Goal: Task Accomplishment & Management: Manage account settings

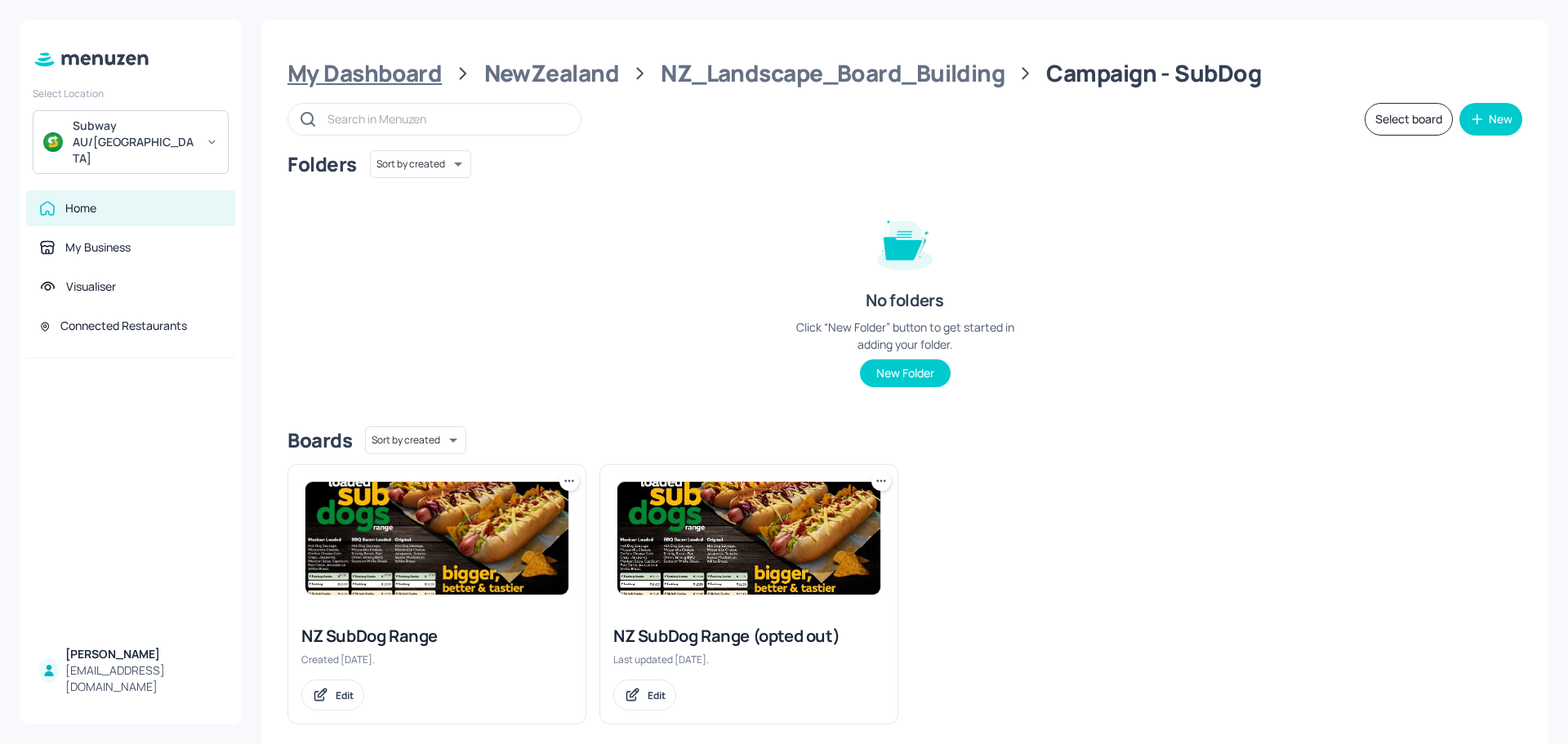
click at [344, 68] on div "My Dashboard" at bounding box center [364, 73] width 154 height 30
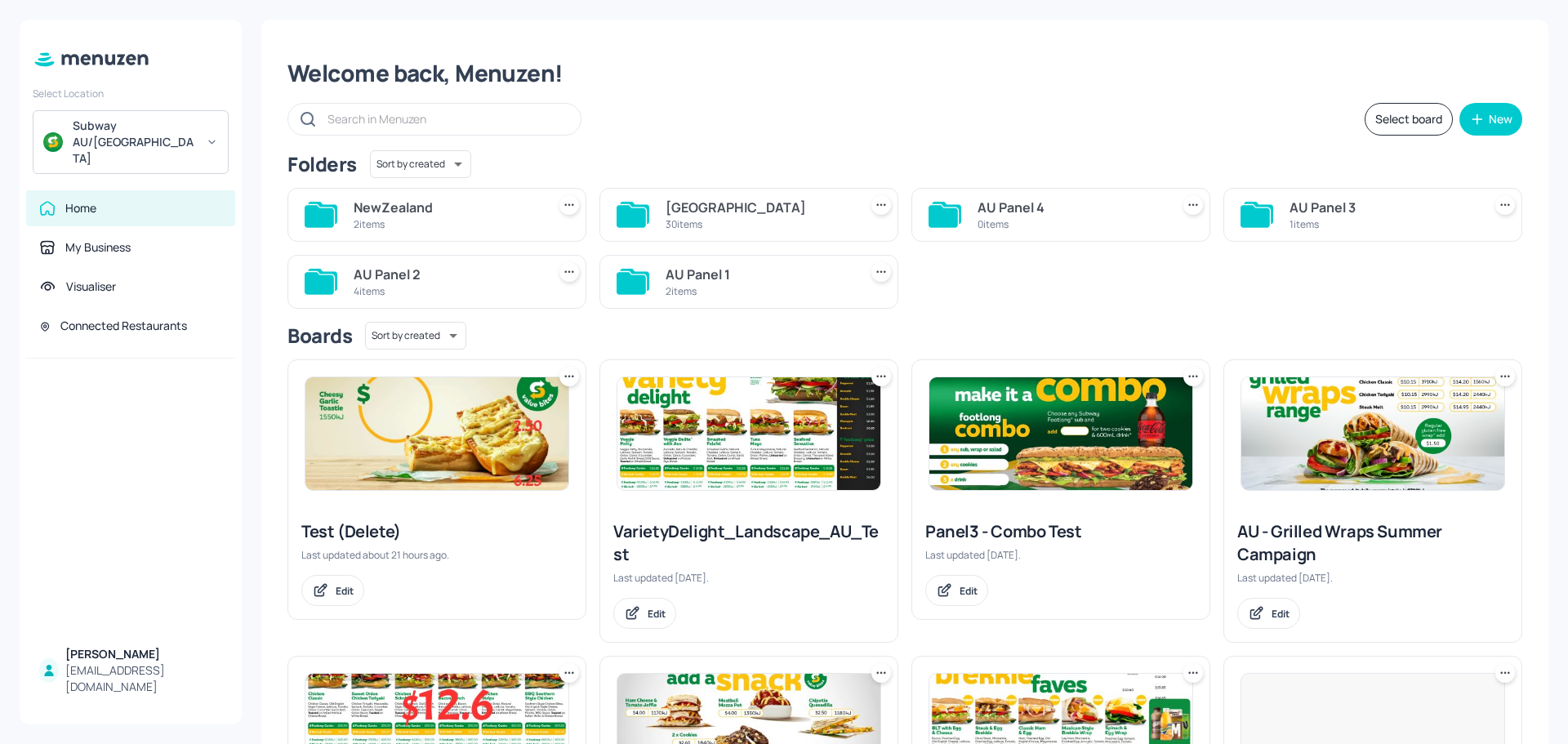
click at [713, 218] on div "30 items" at bounding box center [758, 224] width 186 height 14
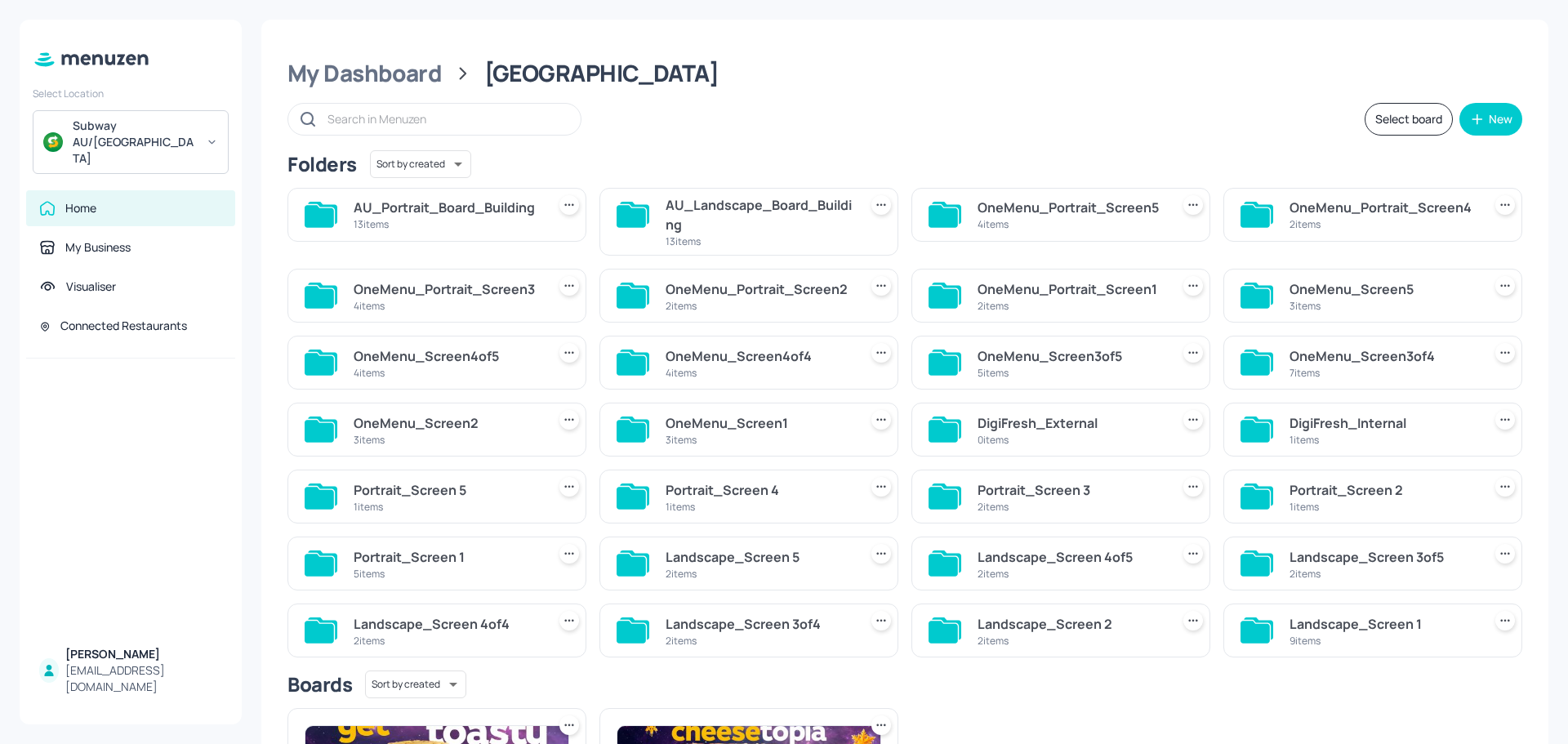
click at [726, 218] on div "AU_Landscape_Board_Building" at bounding box center [758, 214] width 186 height 39
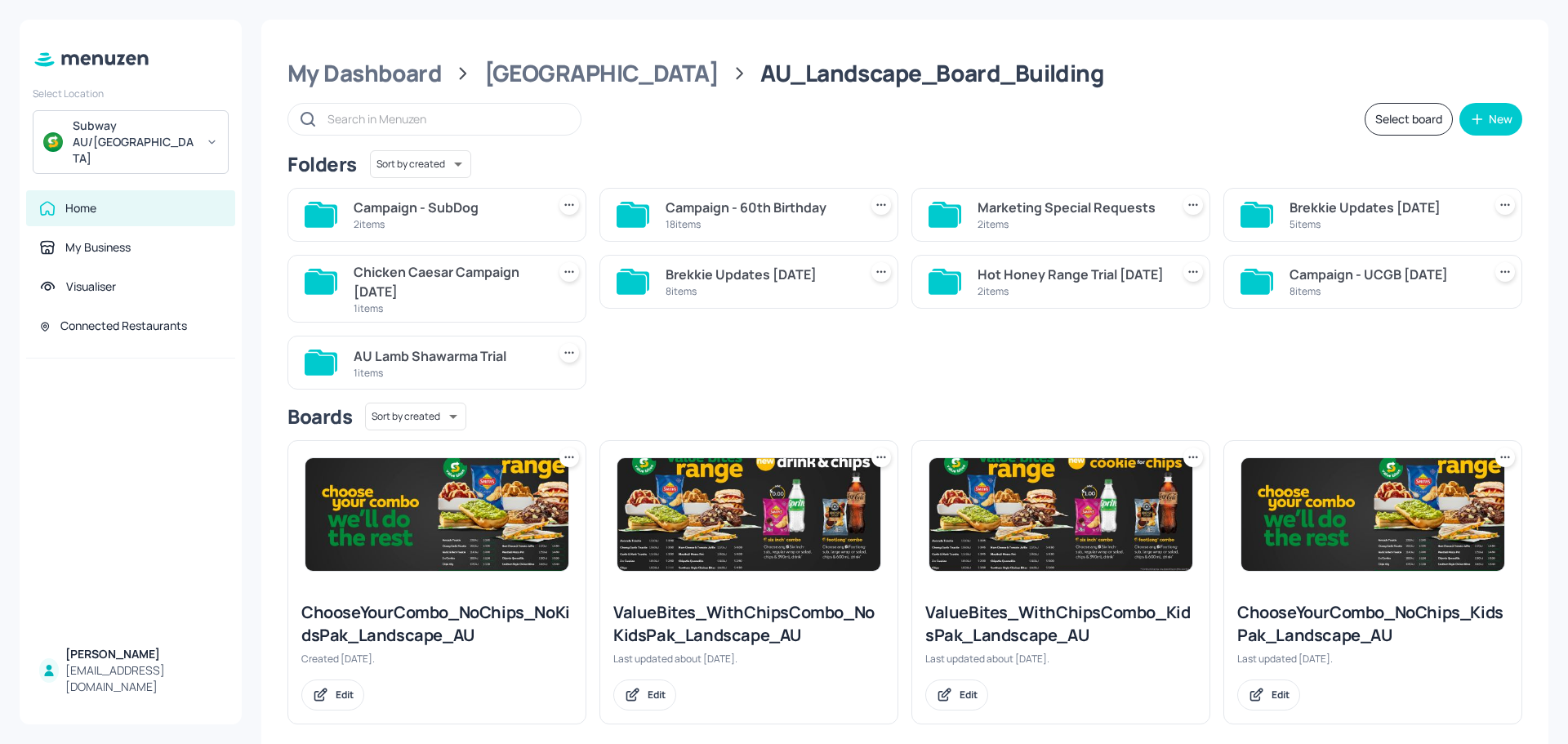
click at [724, 224] on div "18 items" at bounding box center [758, 224] width 186 height 14
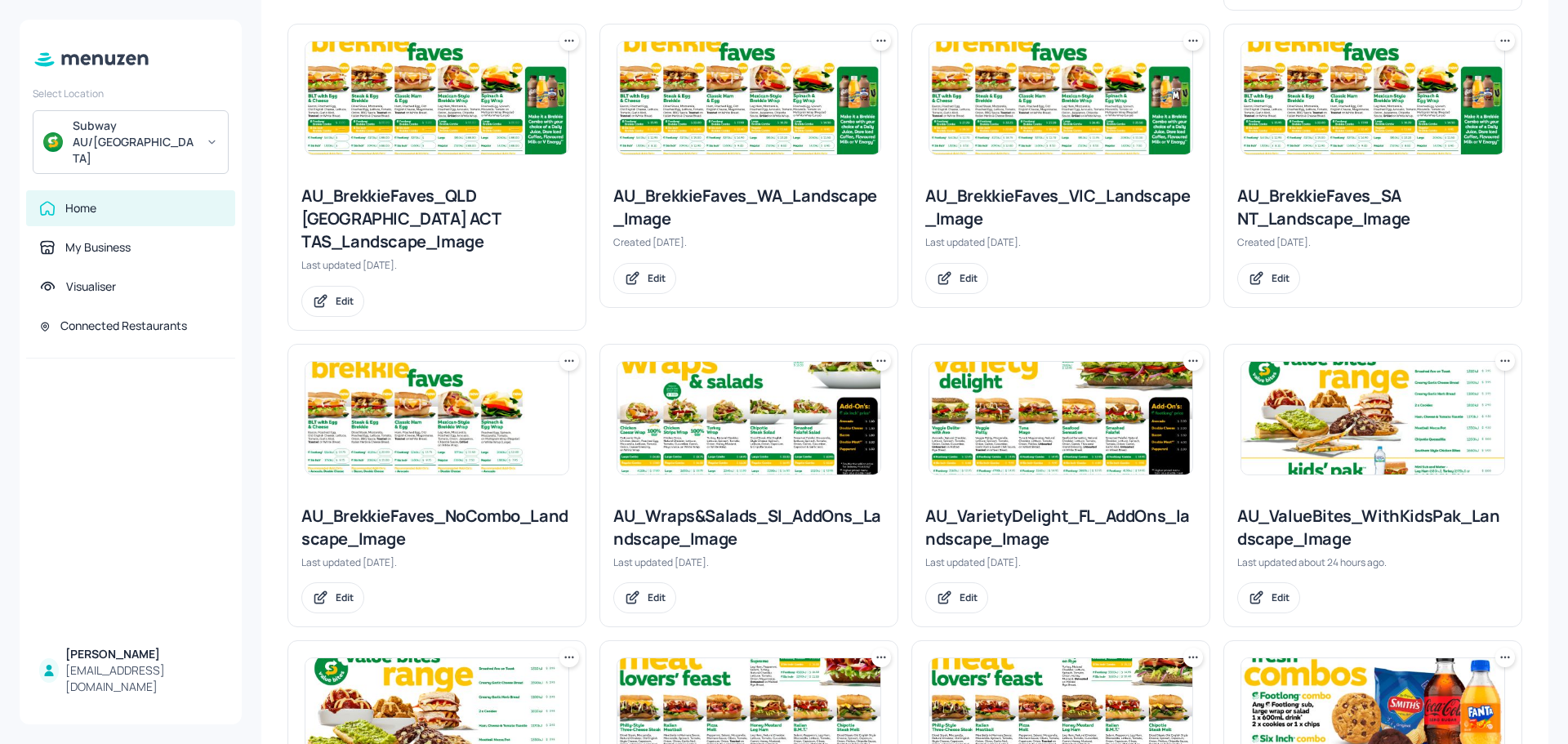
scroll to position [817, 0]
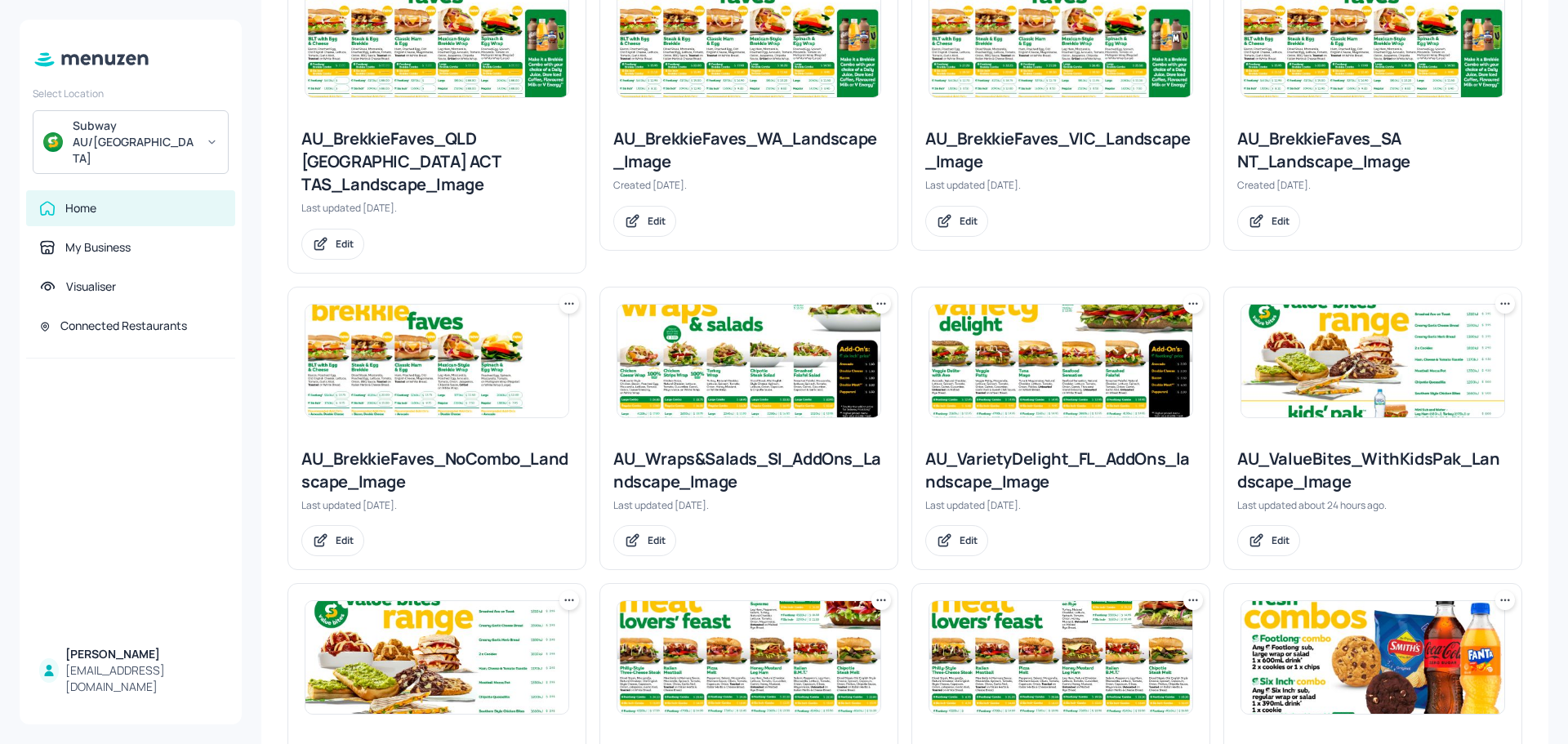
click at [761, 337] on img at bounding box center [749, 361] width 263 height 113
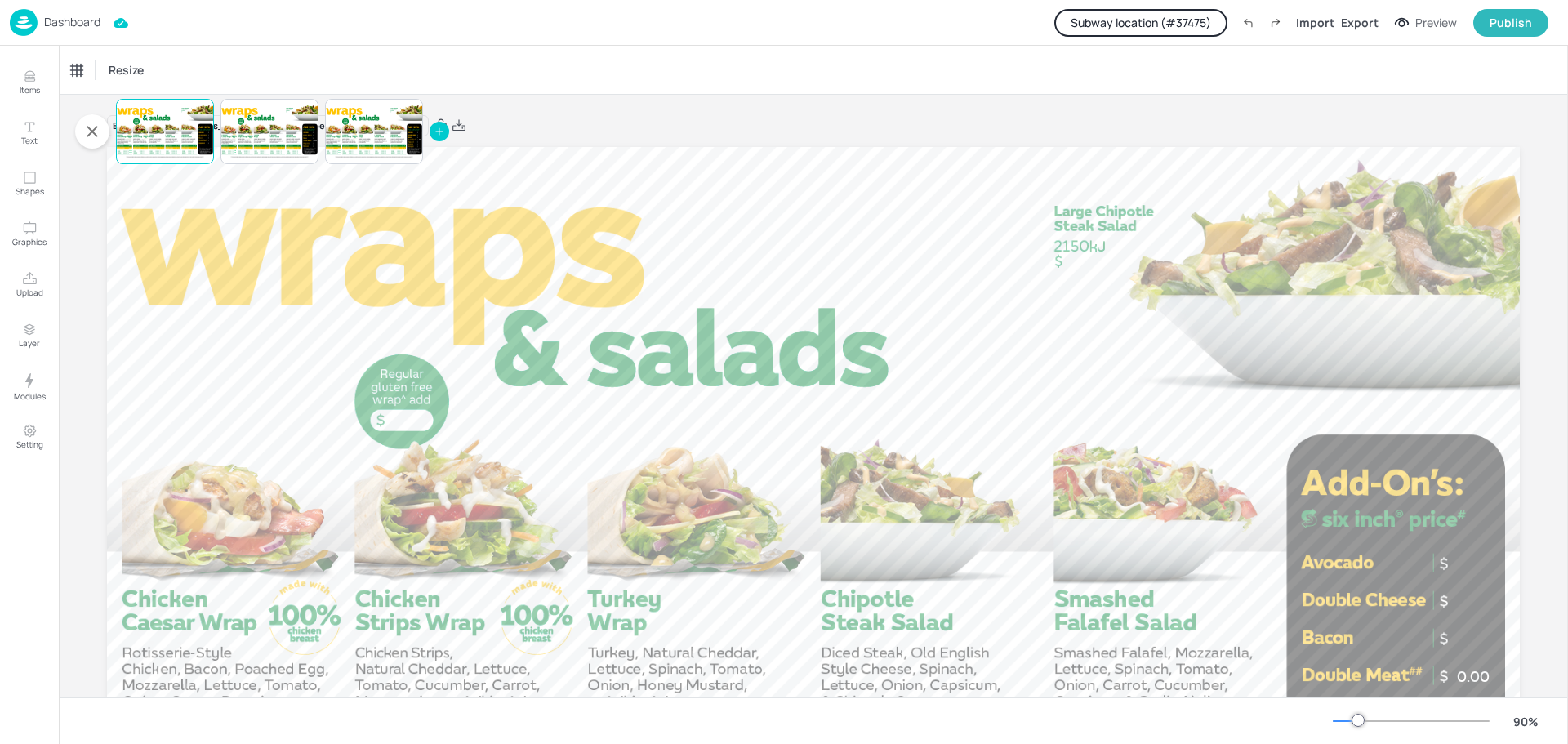
click at [1166, 26] on button "Subway location (# 37475 )" at bounding box center [1141, 22] width 173 height 28
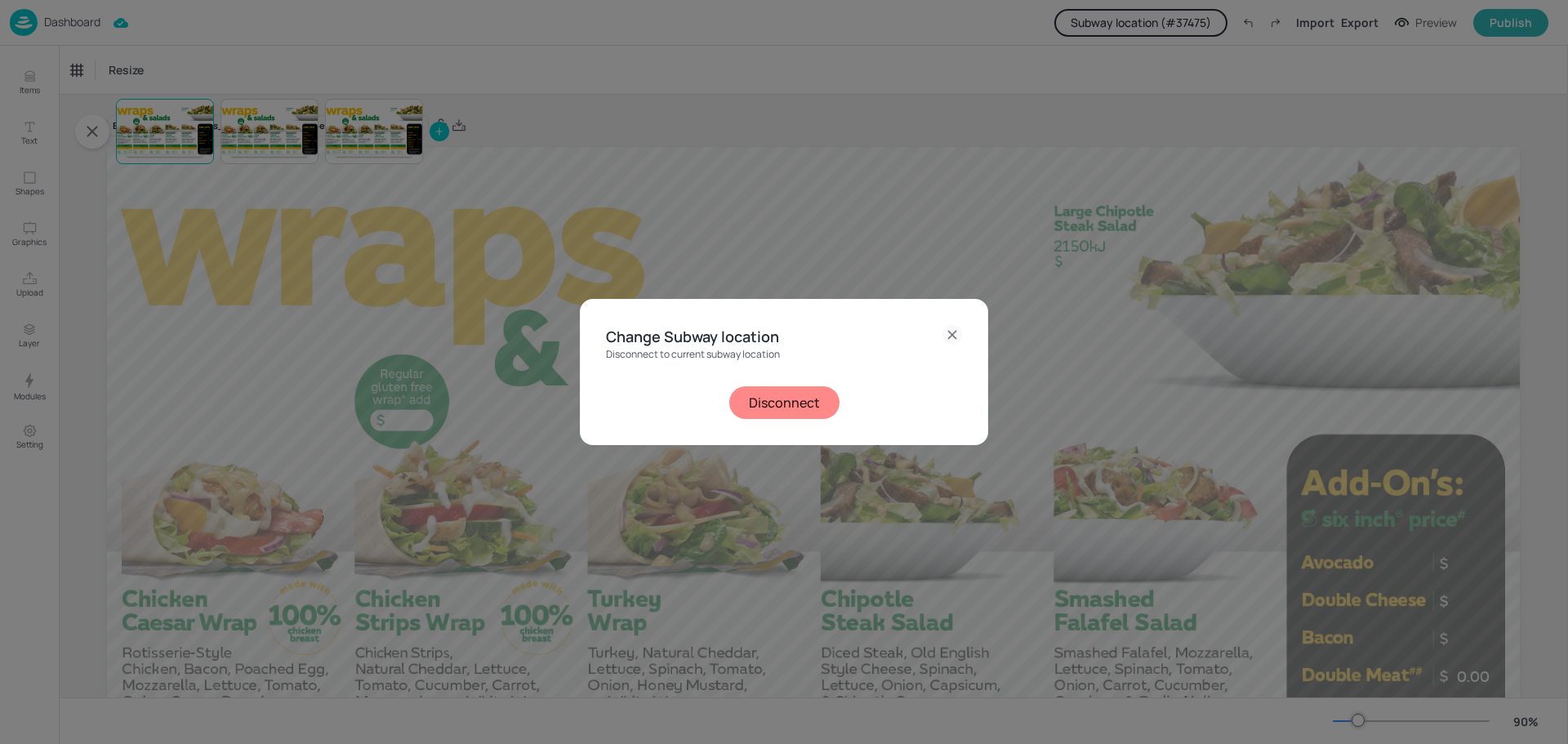
click at [797, 401] on button "Disconnect" at bounding box center [784, 403] width 110 height 33
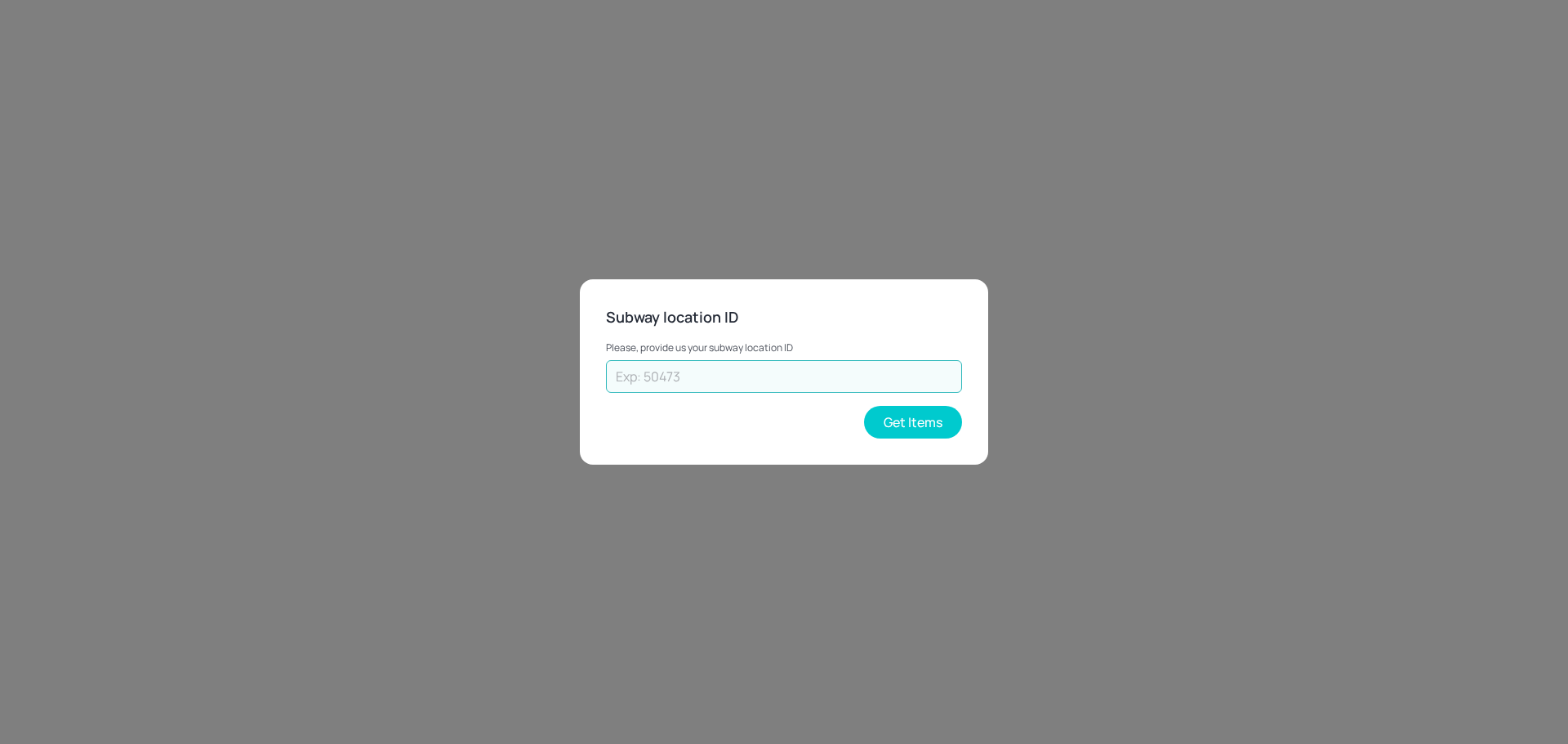
click at [792, 380] on input "text" at bounding box center [784, 377] width 356 height 33
type input "73602"
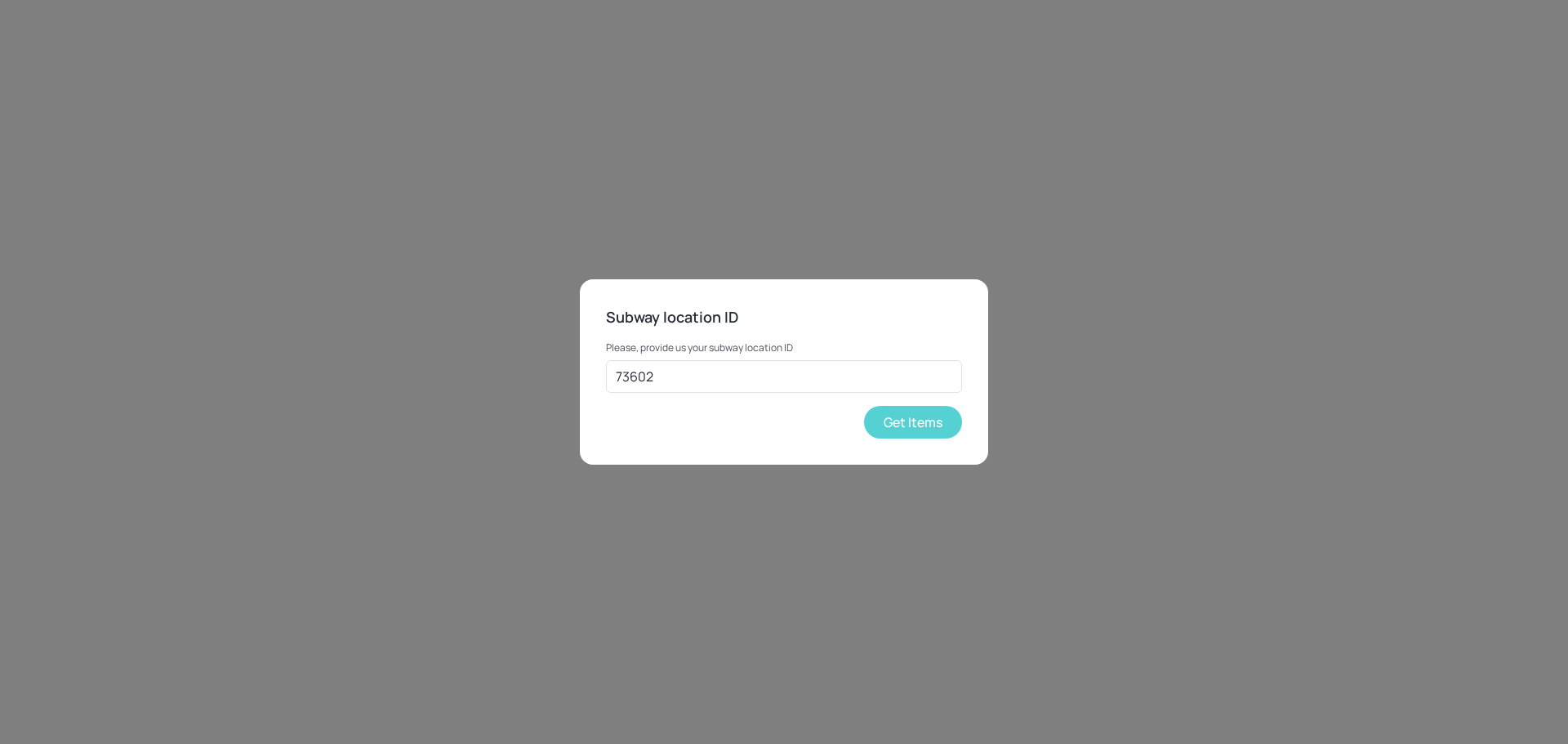
click at [940, 424] on button "Get Items" at bounding box center [913, 422] width 98 height 33
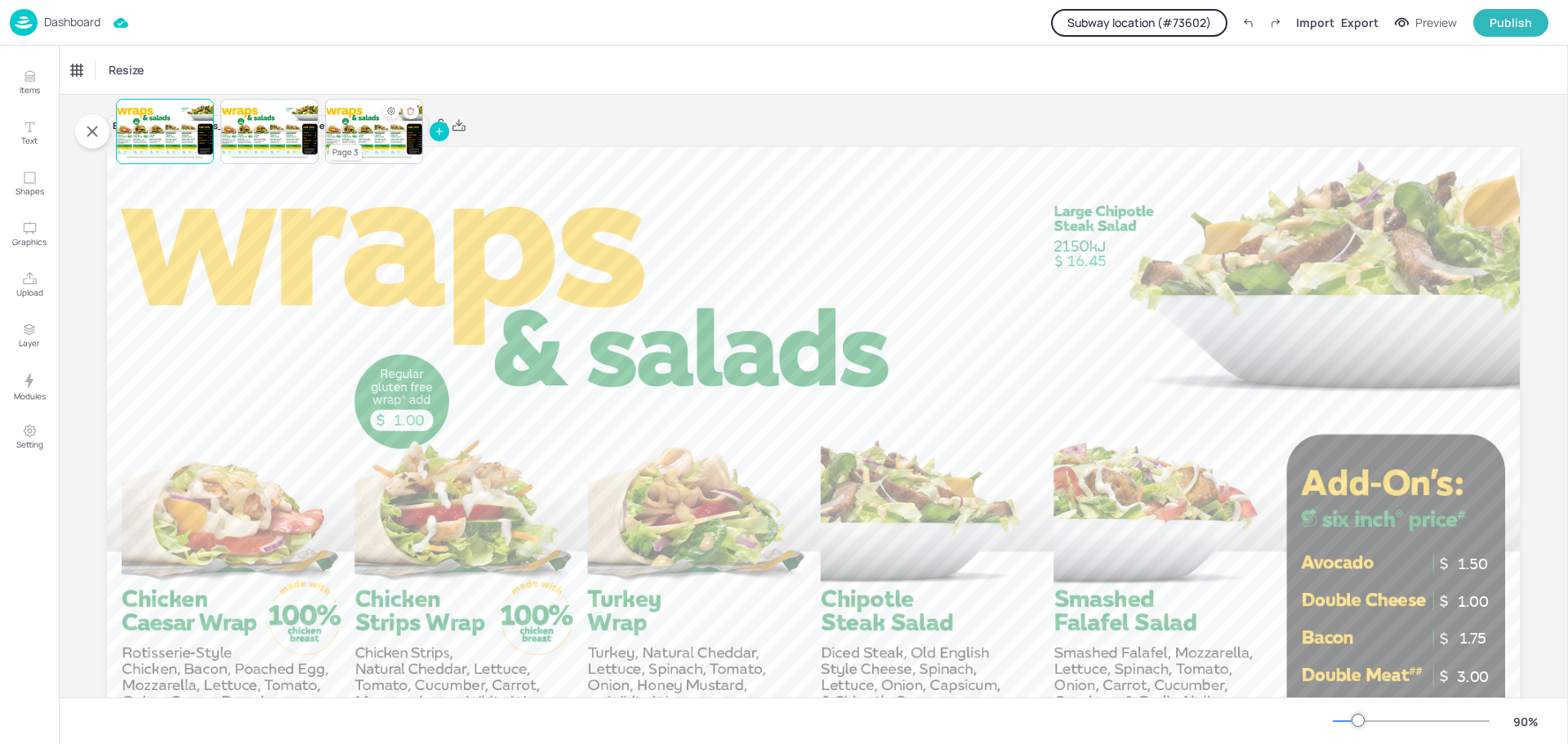
click at [354, 145] on div "Page 3" at bounding box center [345, 152] width 33 height 15
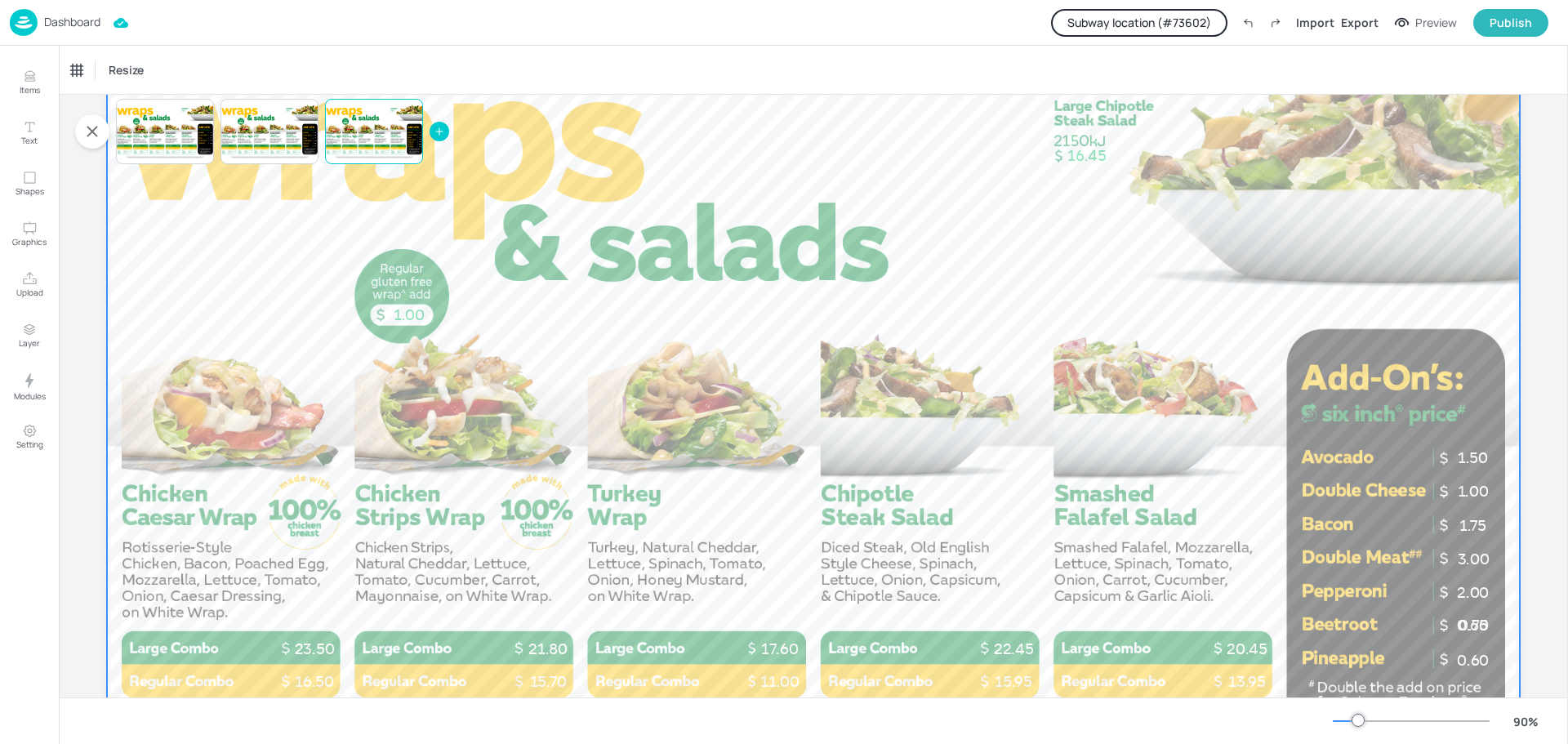
scroll to position [285, 0]
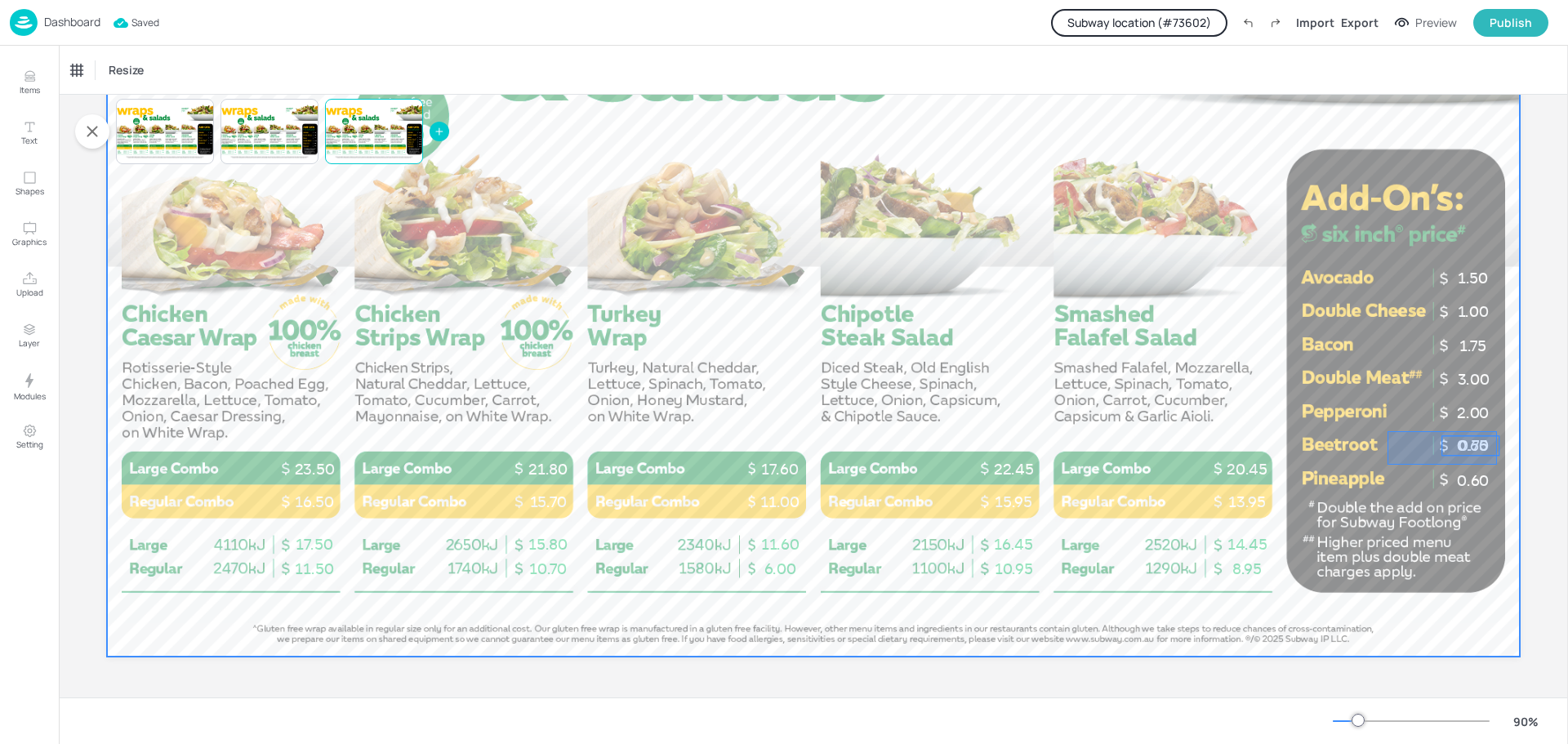
drag, startPoint x: 1387, startPoint y: 431, endPoint x: 1496, endPoint y: 465, distance: 114.2
click at [1496, 465] on div at bounding box center [813, 259] width 1412 height 795
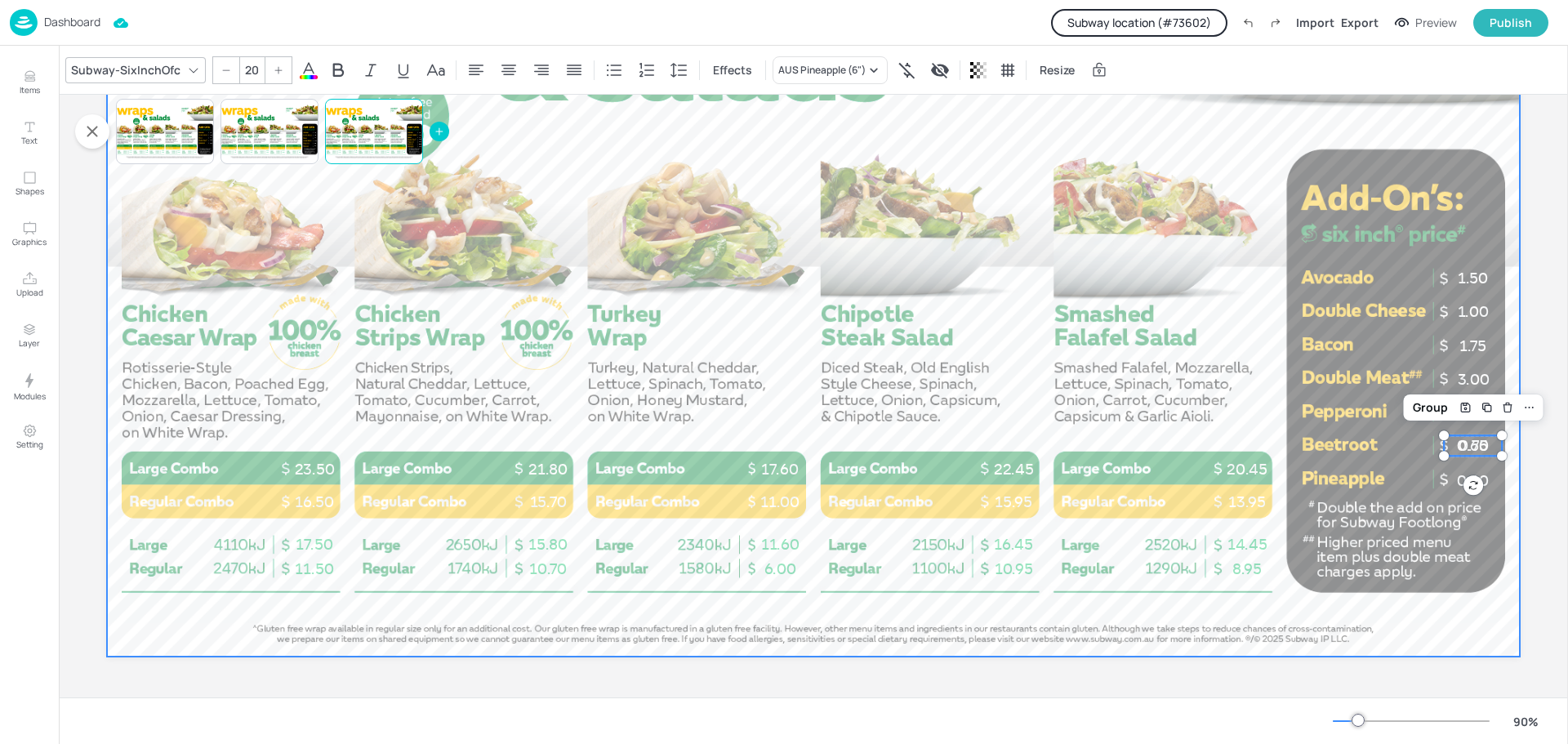
click at [1318, 465] on div at bounding box center [813, 259] width 1412 height 795
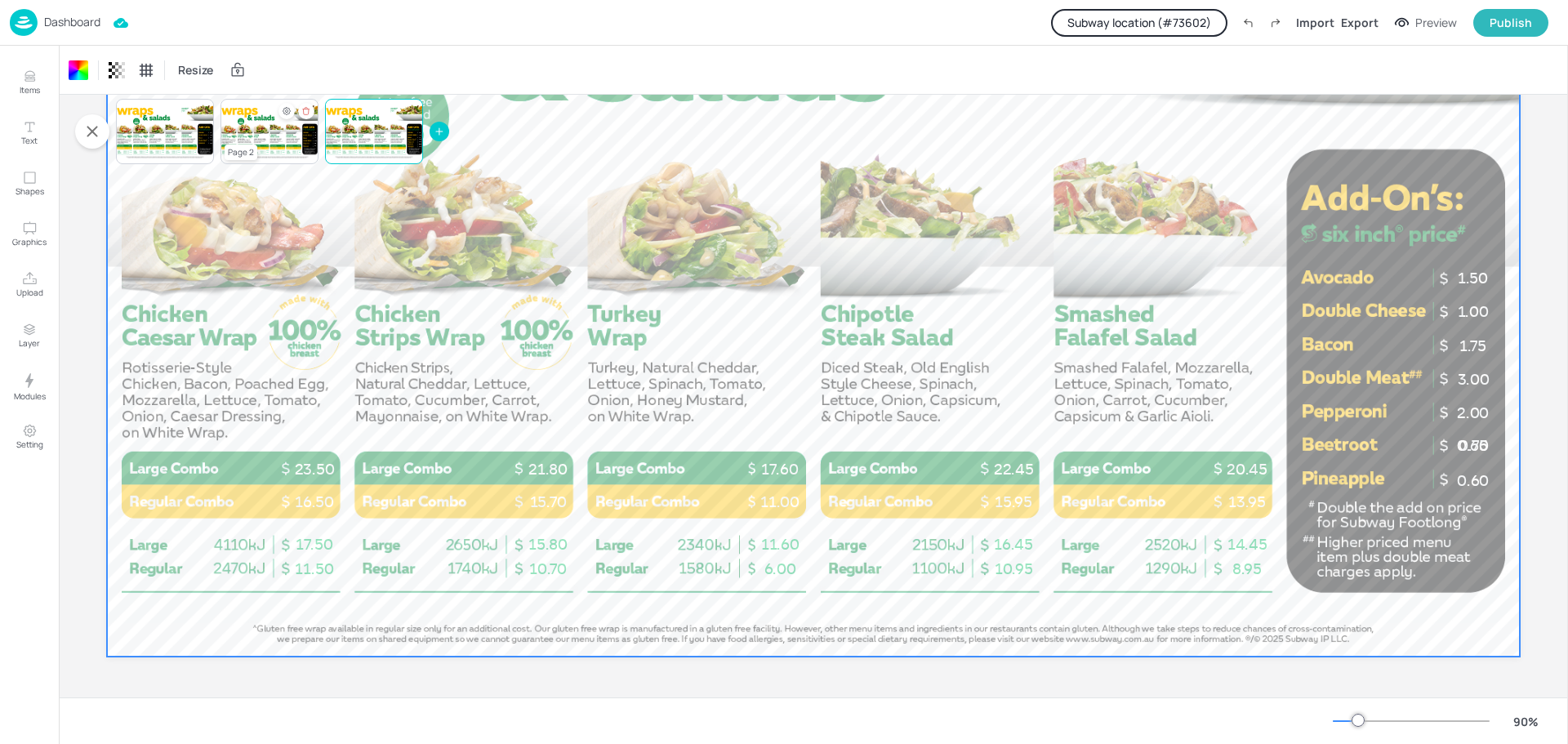
click at [266, 135] on div at bounding box center [270, 131] width 98 height 55
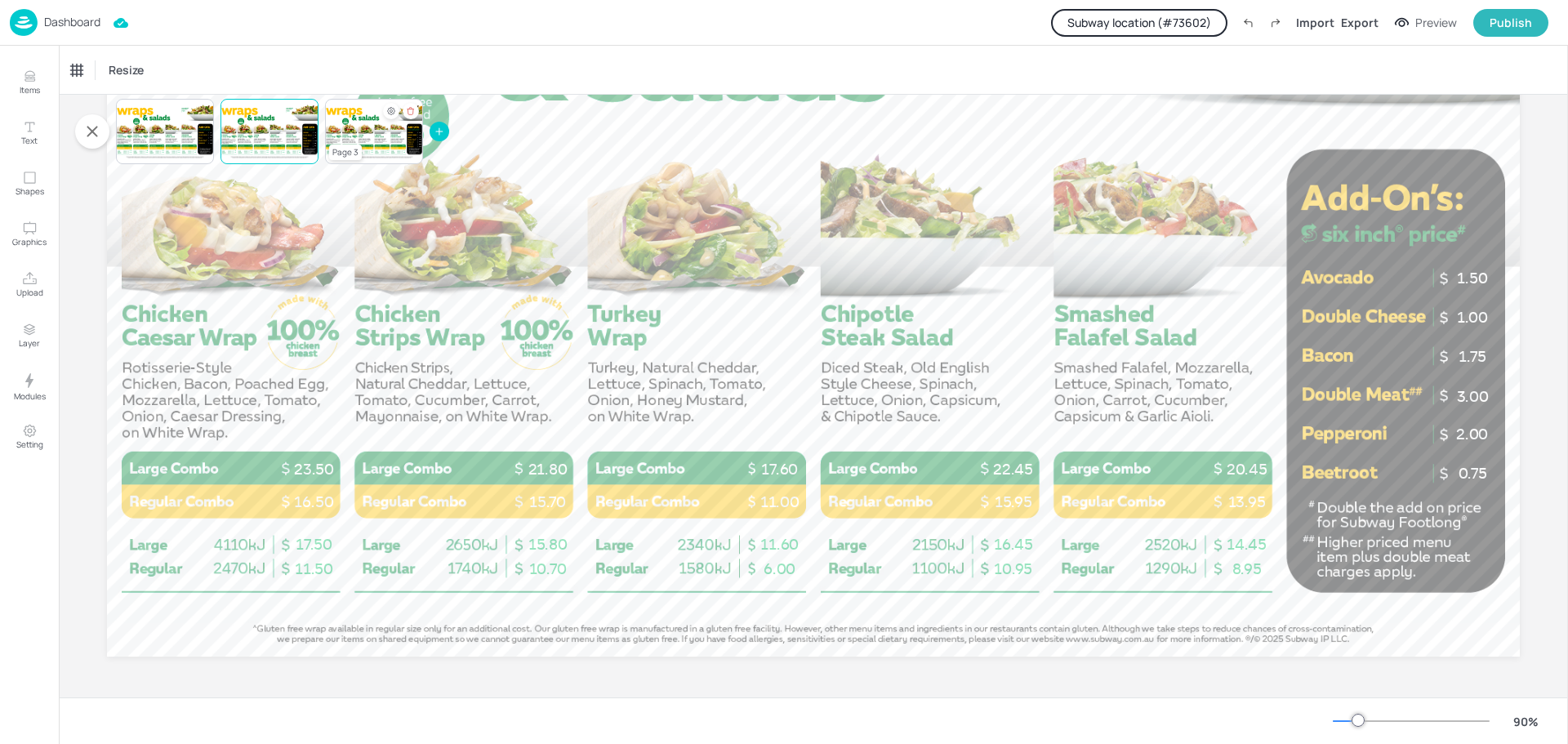
click at [352, 134] on div at bounding box center [374, 131] width 98 height 55
click at [367, 134] on div at bounding box center [374, 131] width 98 height 55
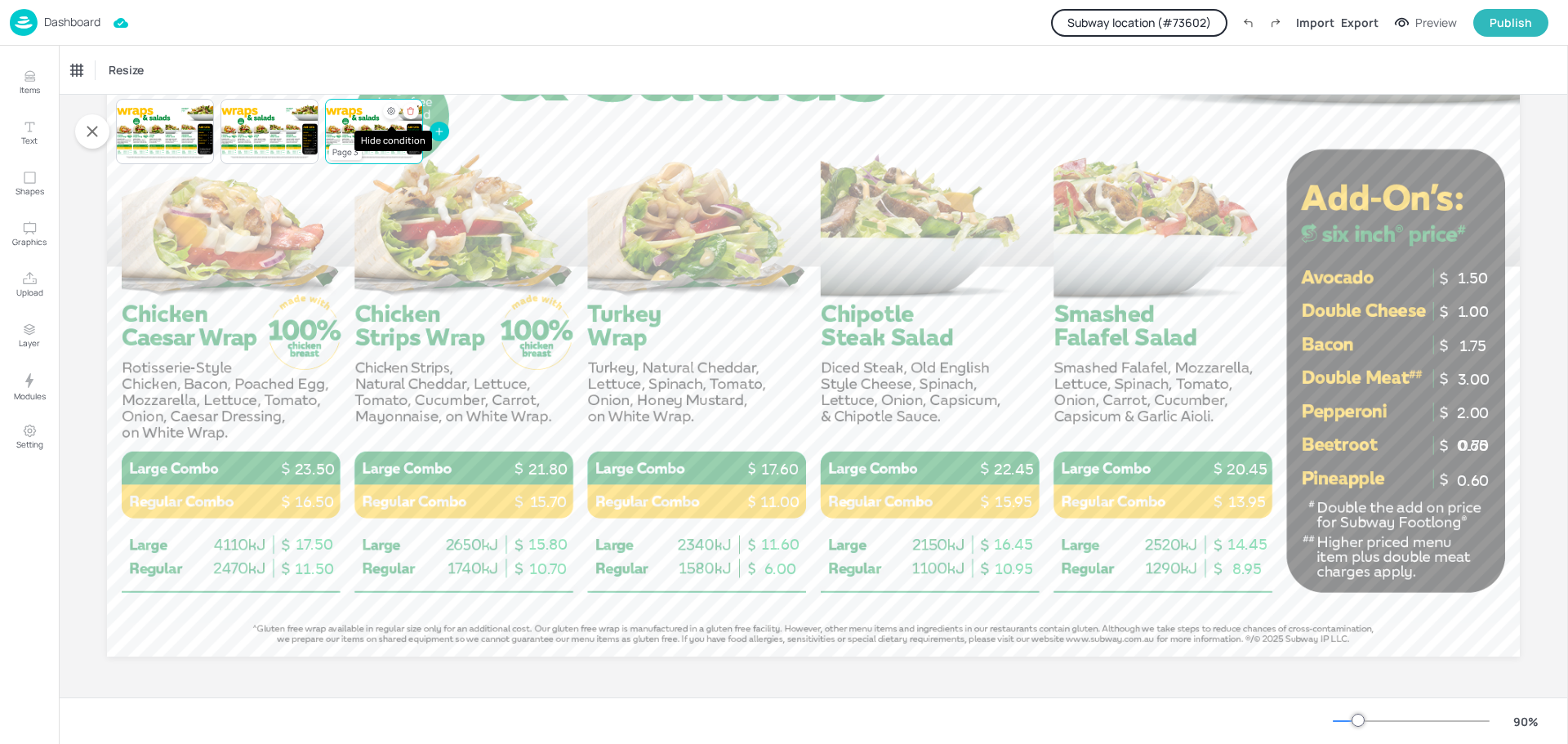
click at [391, 113] on icon "Hide condition" at bounding box center [391, 111] width 10 height 10
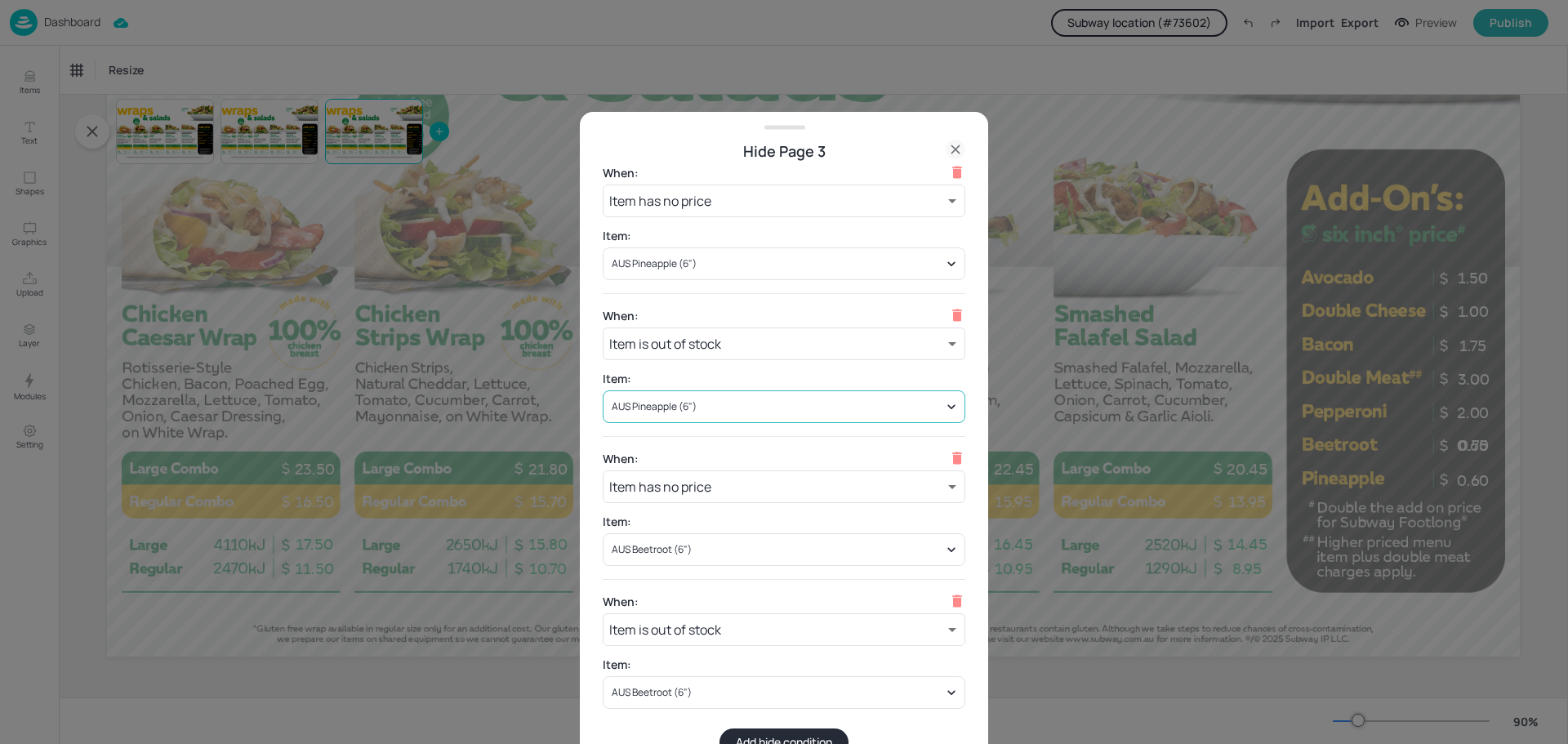
scroll to position [0, 0]
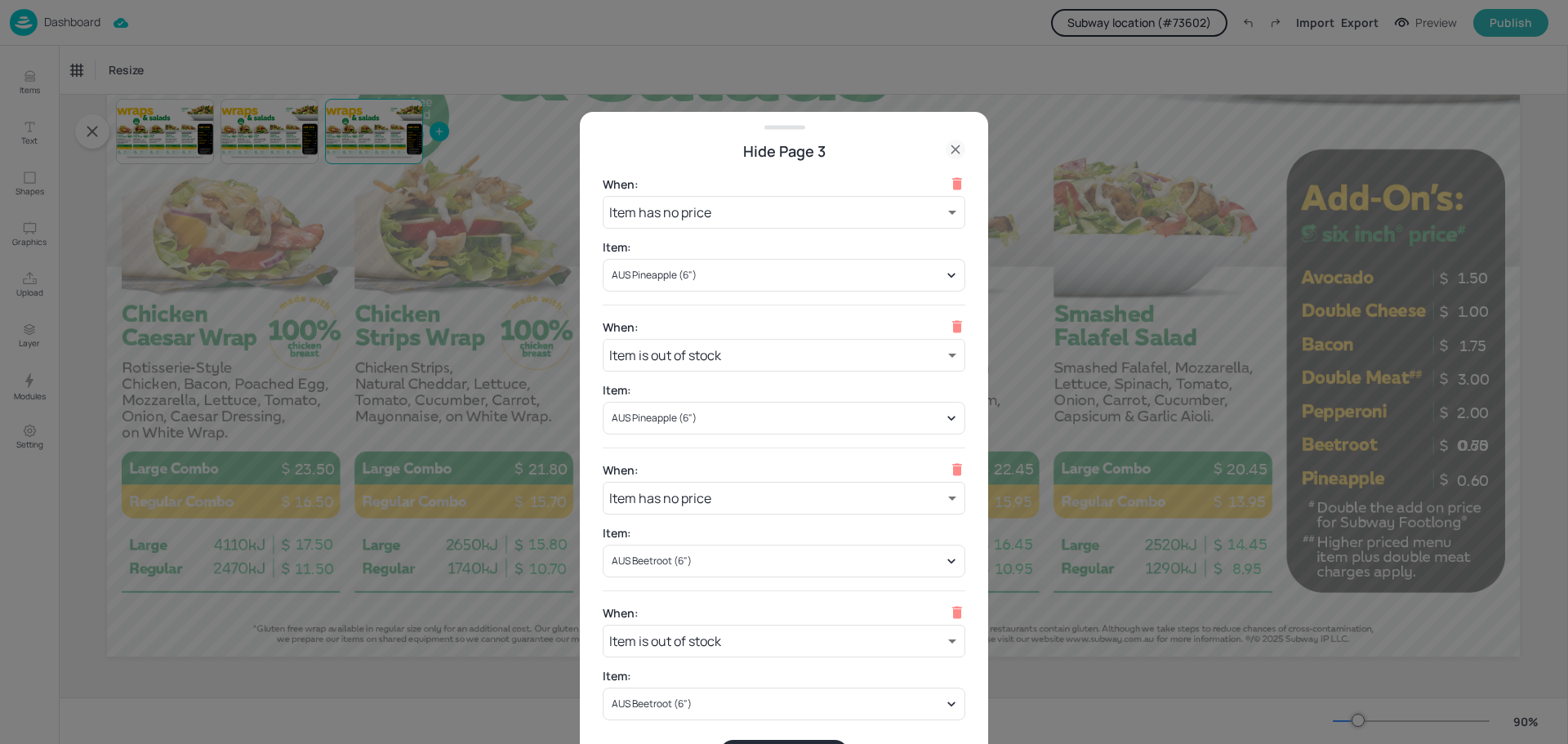
click at [959, 148] on icon at bounding box center [955, 149] width 19 height 19
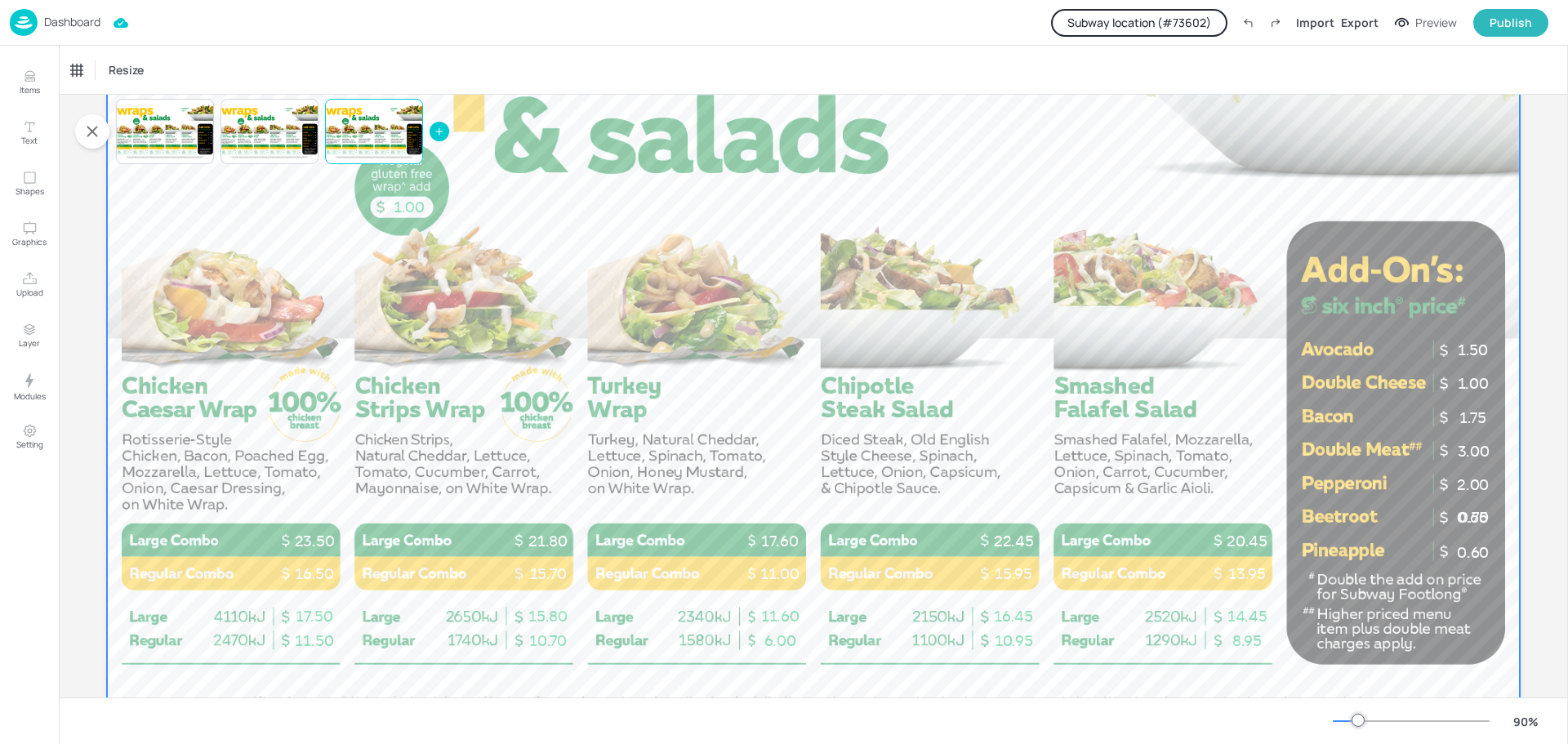
scroll to position [245, 0]
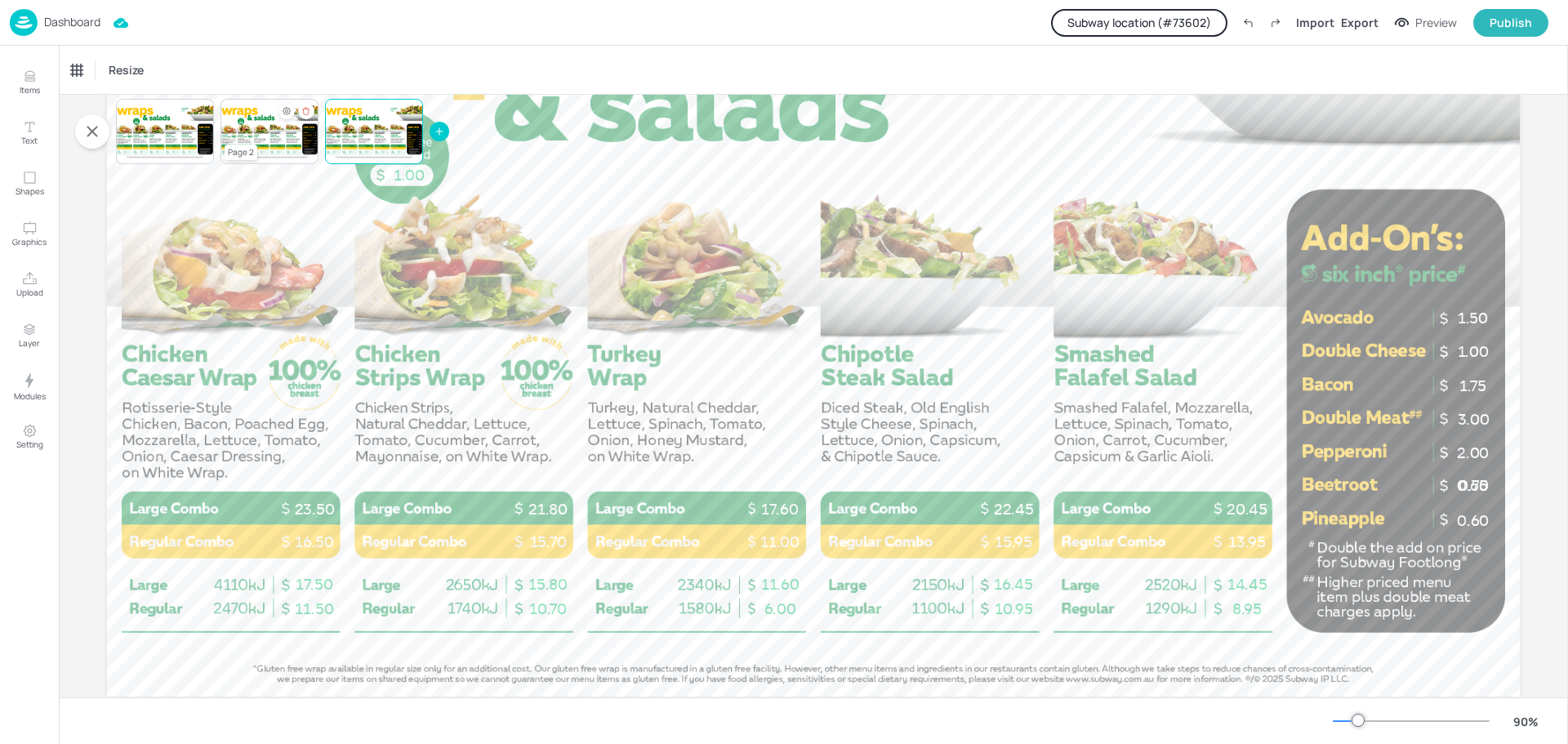
click at [249, 133] on div at bounding box center [270, 131] width 98 height 55
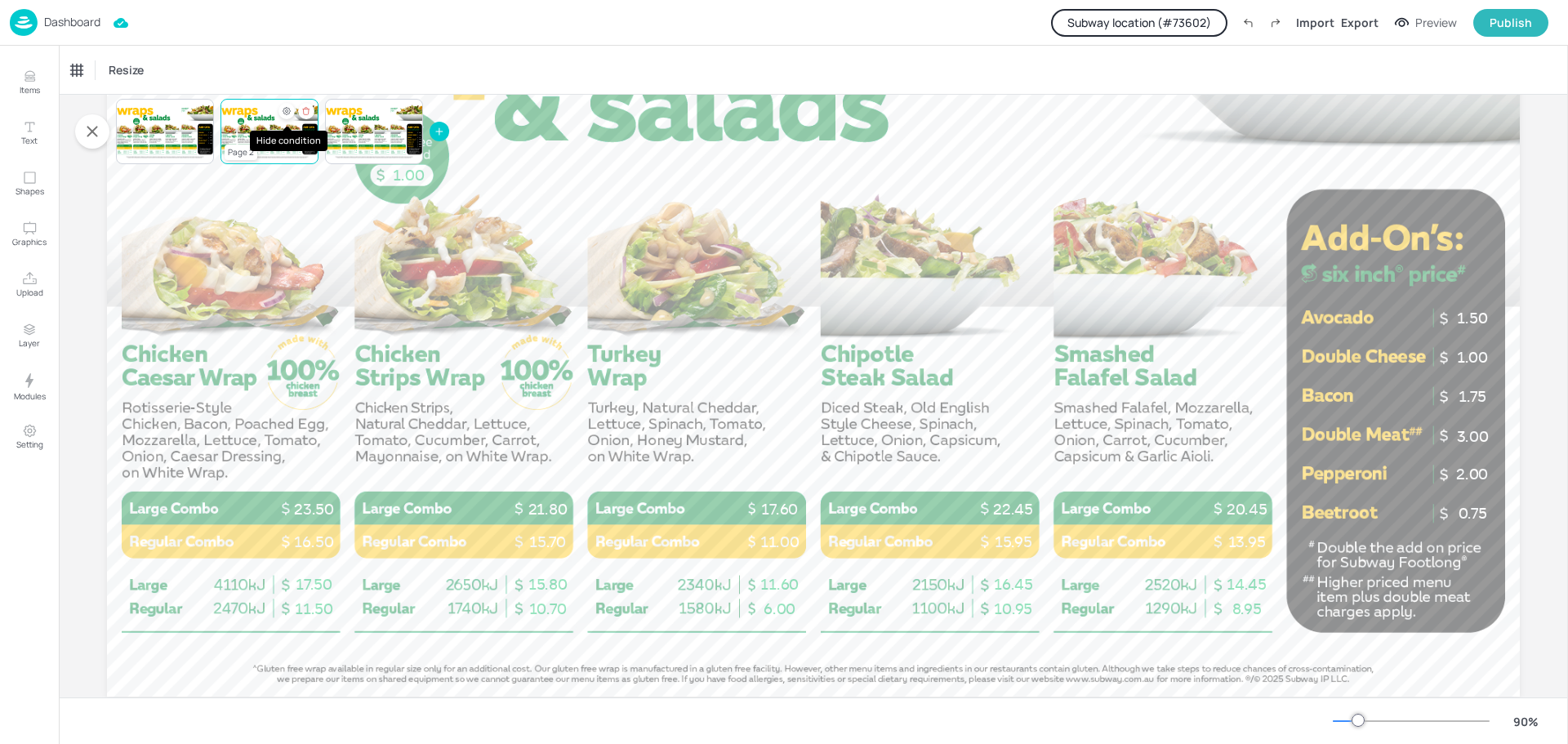
click at [285, 113] on icon "Hide condition" at bounding box center [287, 111] width 10 height 10
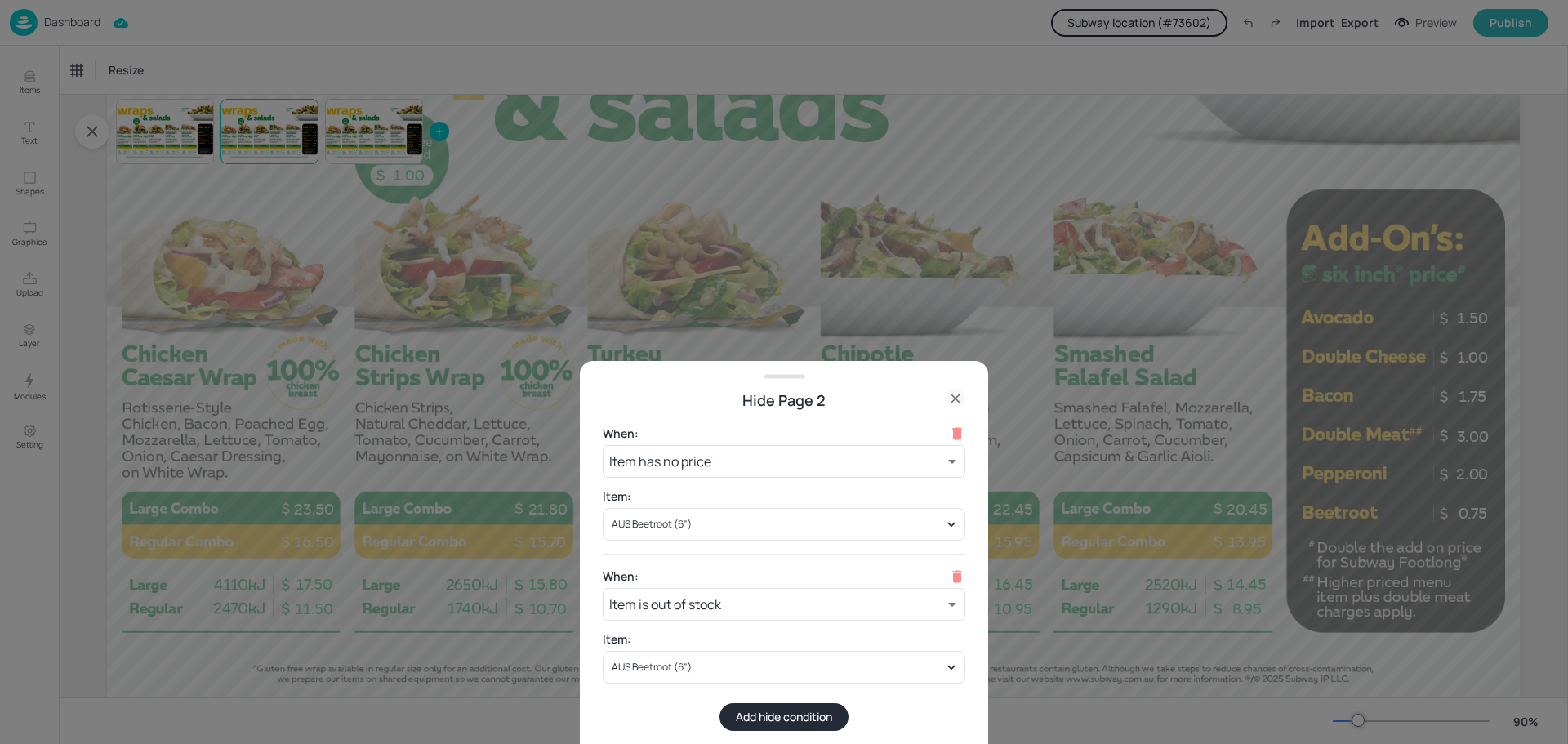
click at [959, 394] on icon at bounding box center [955, 399] width 19 height 19
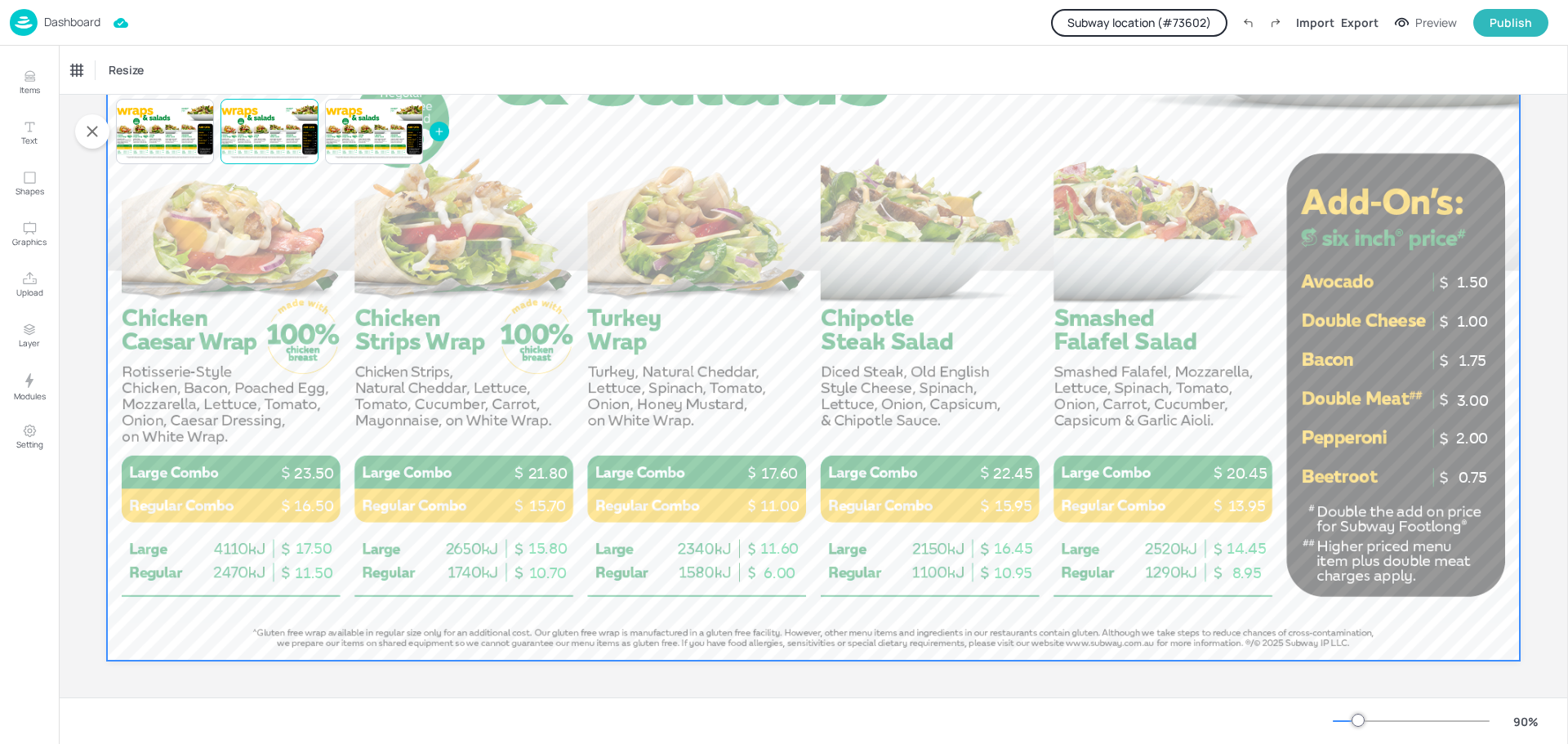
scroll to position [285, 0]
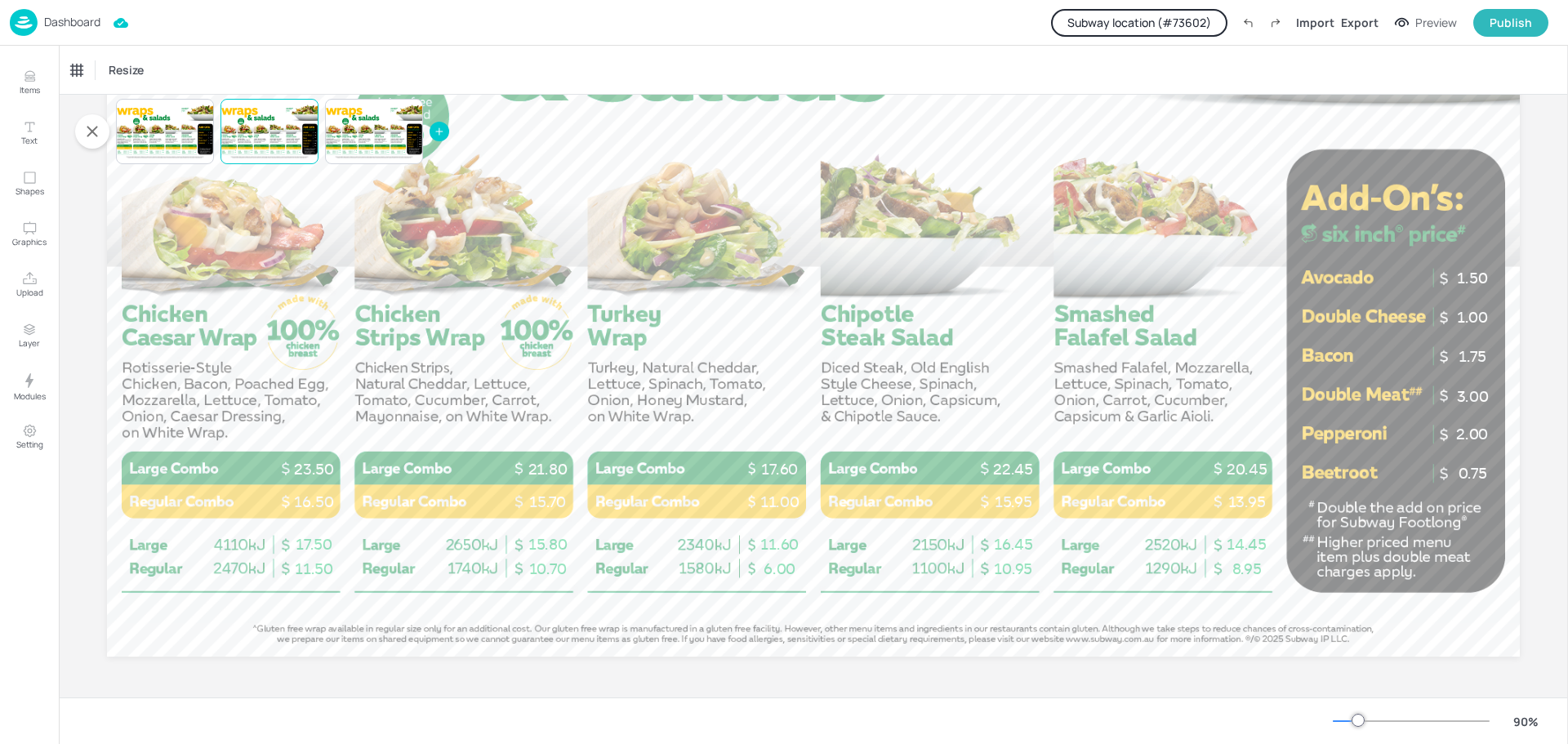
click at [72, 22] on p "Dashboard" at bounding box center [72, 22] width 56 height 11
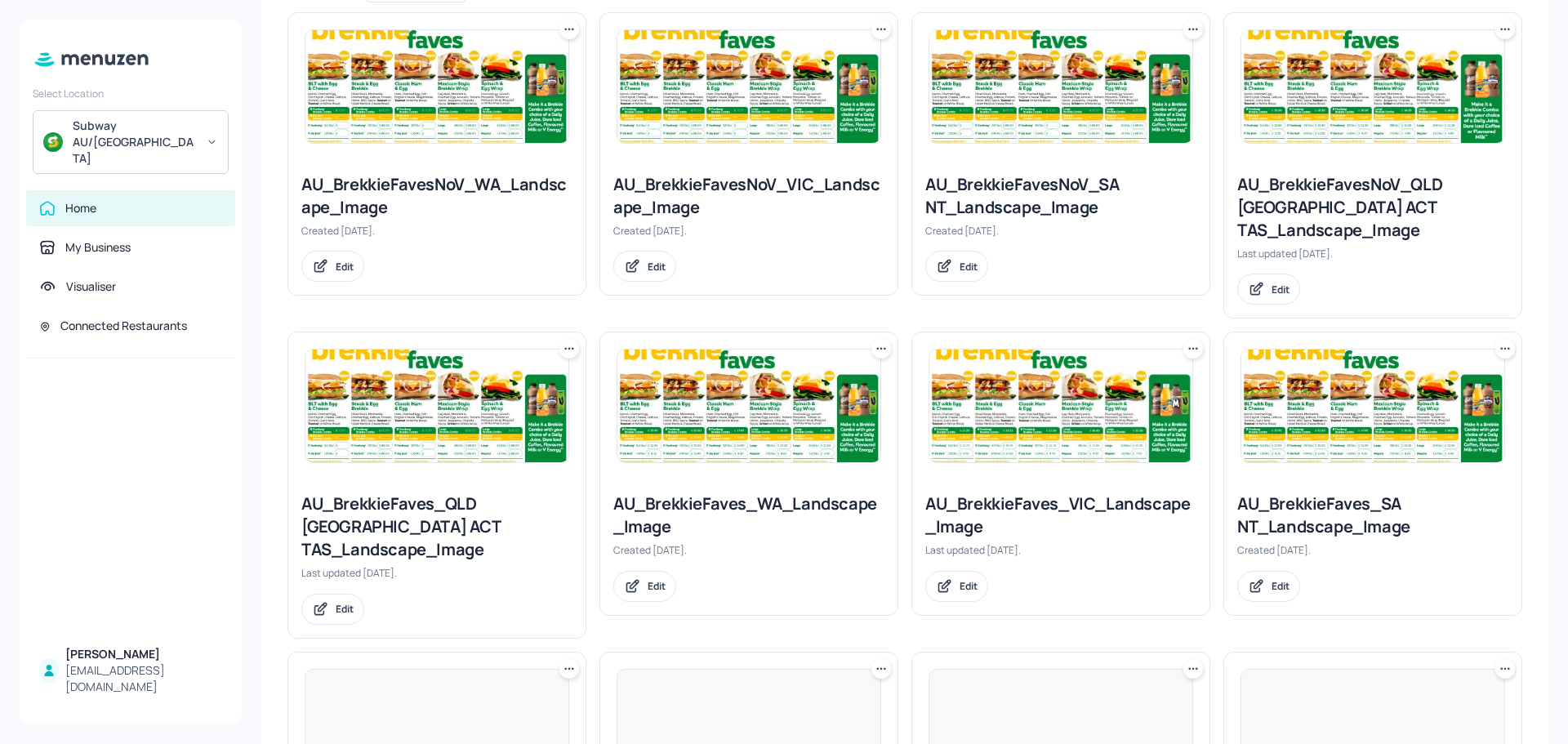
scroll to position [653, 0]
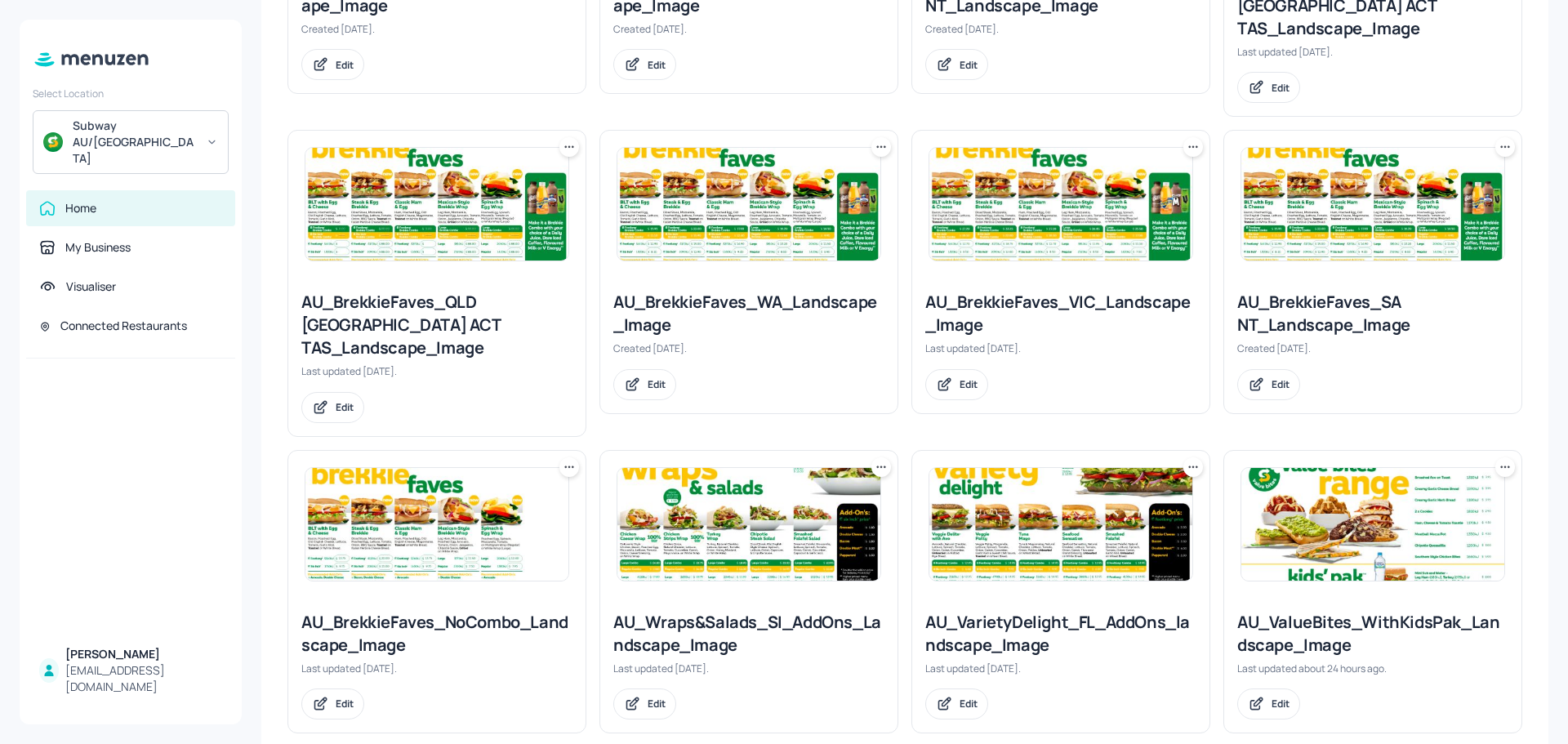
click at [731, 472] on img at bounding box center [749, 524] width 263 height 113
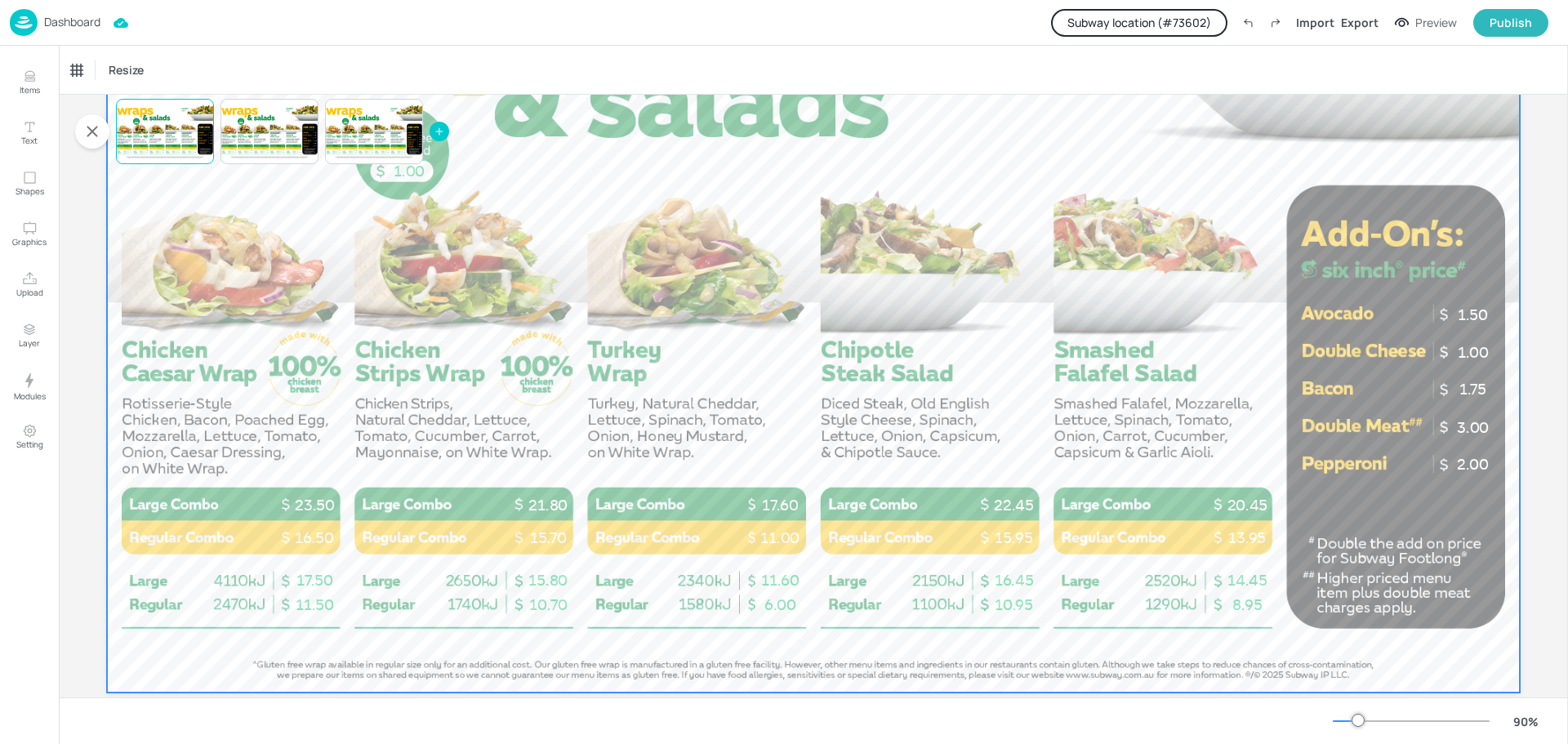
scroll to position [285, 0]
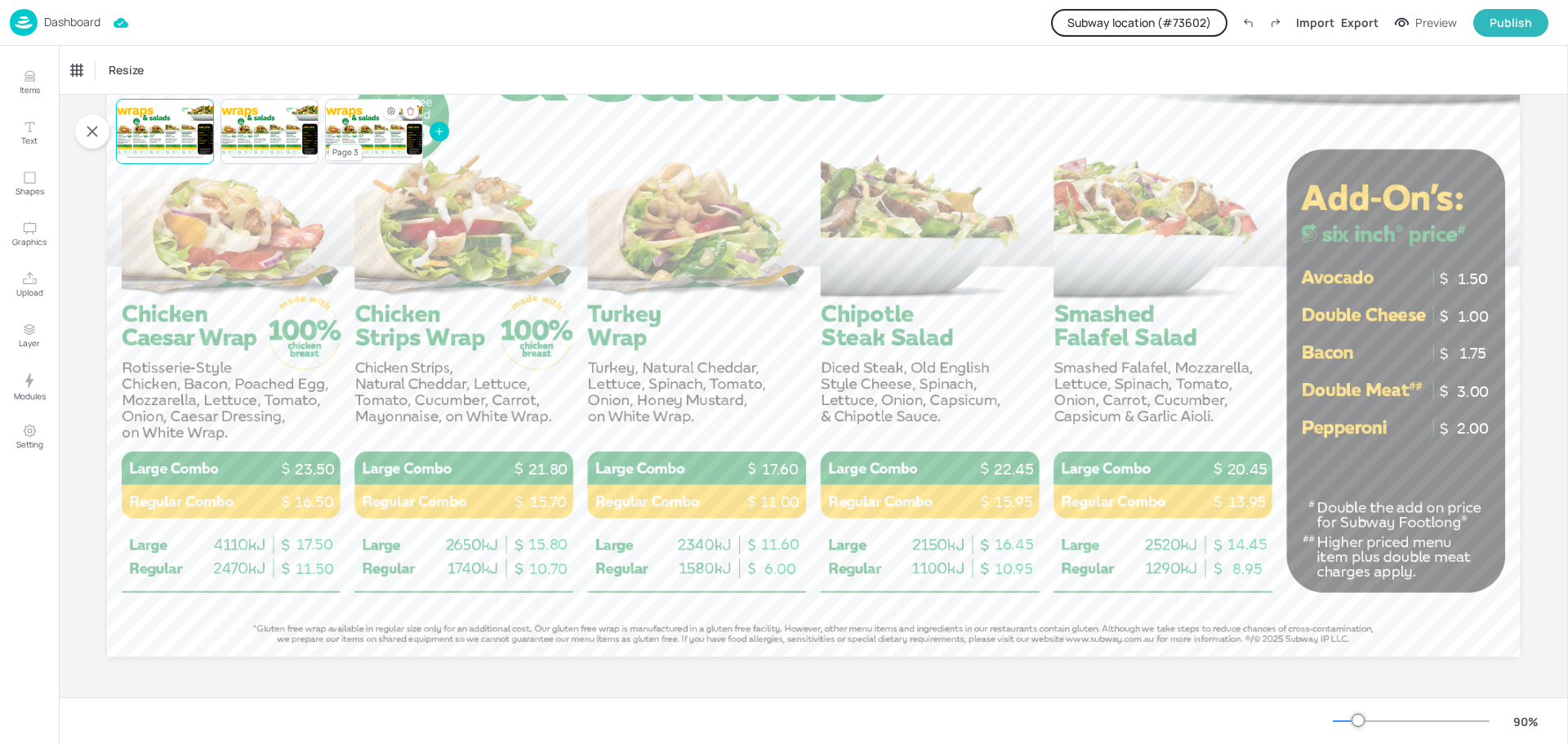
click at [375, 142] on div at bounding box center [374, 131] width 98 height 55
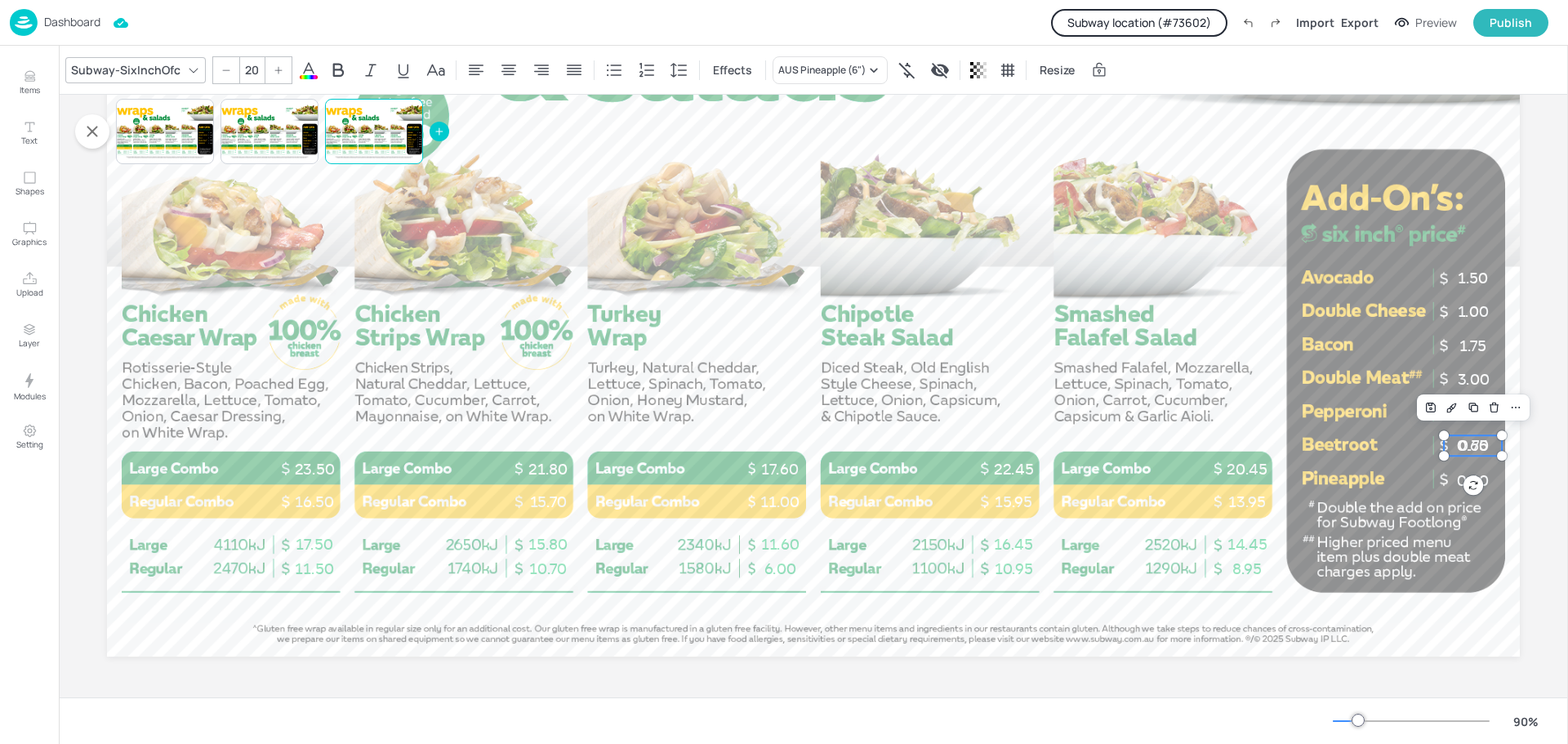
click at [1461, 444] on span "0.60" at bounding box center [1472, 446] width 32 height 18
drag, startPoint x: 1461, startPoint y: 444, endPoint x: 1360, endPoint y: 444, distance: 101.0
click at [1360, 444] on span "0.60" at bounding box center [1371, 449] width 32 height 18
click at [1463, 448] on span "0.75" at bounding box center [1472, 446] width 29 height 18
type input "20"
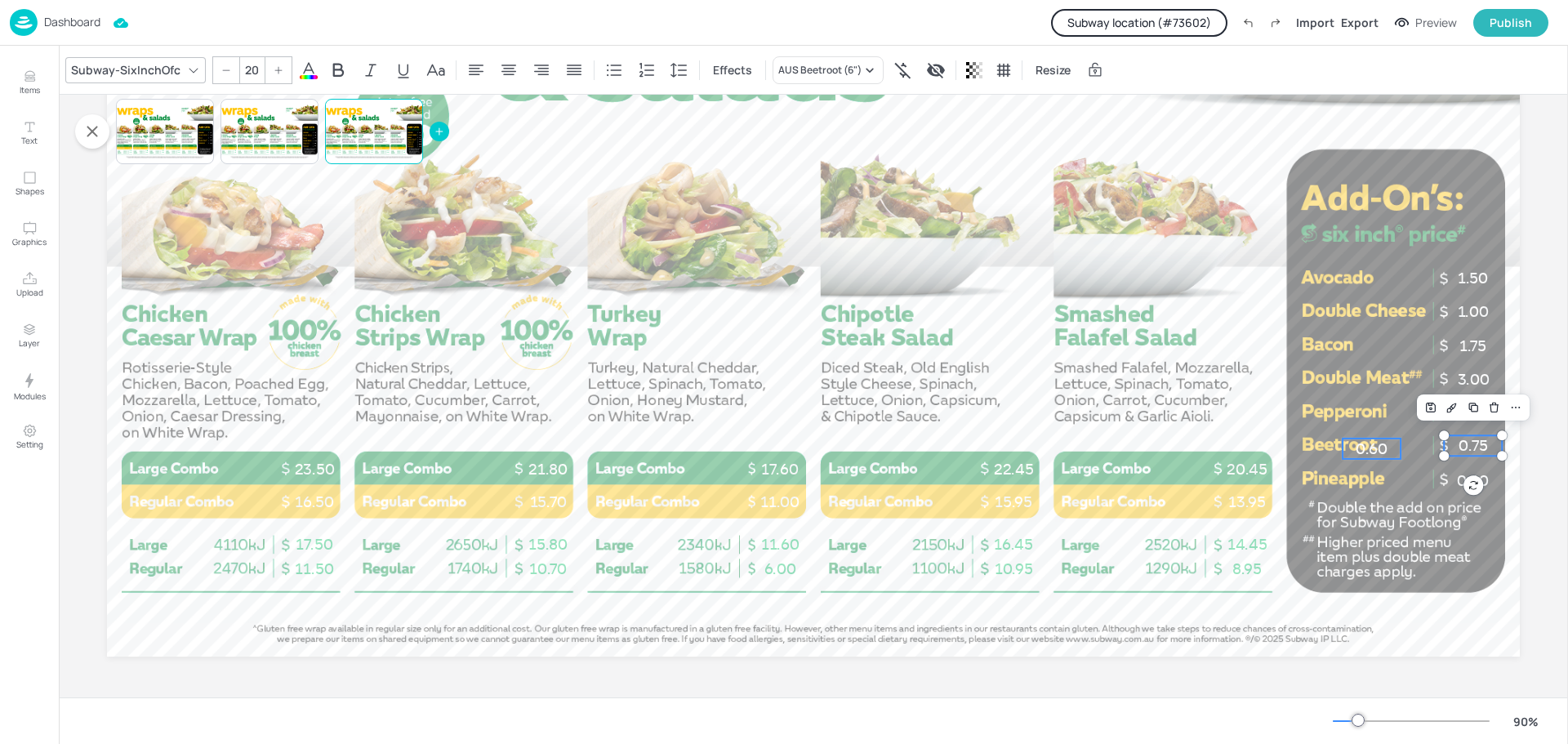
click at [1357, 448] on span "0.60" at bounding box center [1371, 449] width 32 height 18
click at [1388, 407] on icon "Delete" at bounding box center [1392, 411] width 12 height 13
click at [1457, 483] on span "0.60" at bounding box center [1472, 481] width 32 height 18
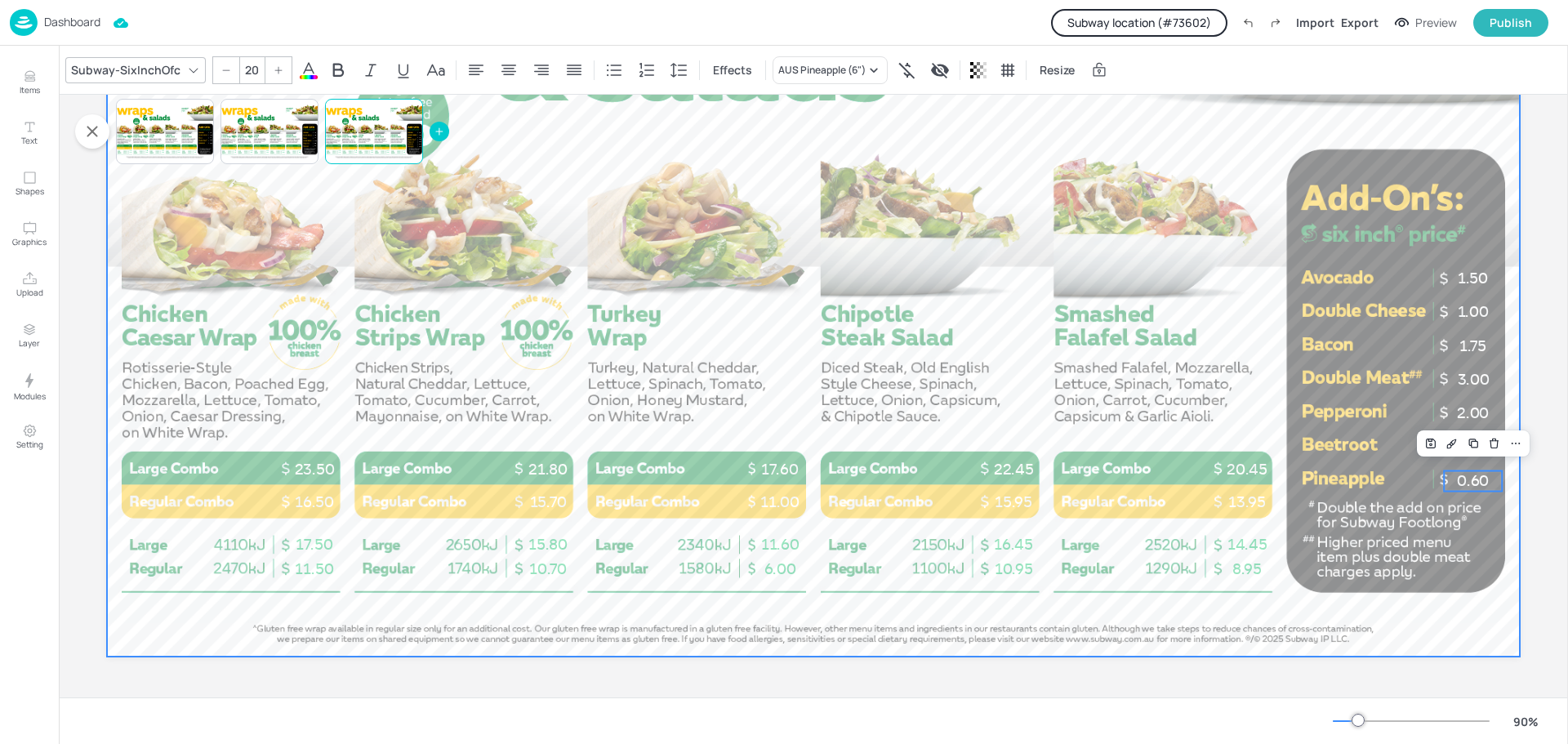
click at [1311, 445] on div at bounding box center [813, 259] width 1412 height 795
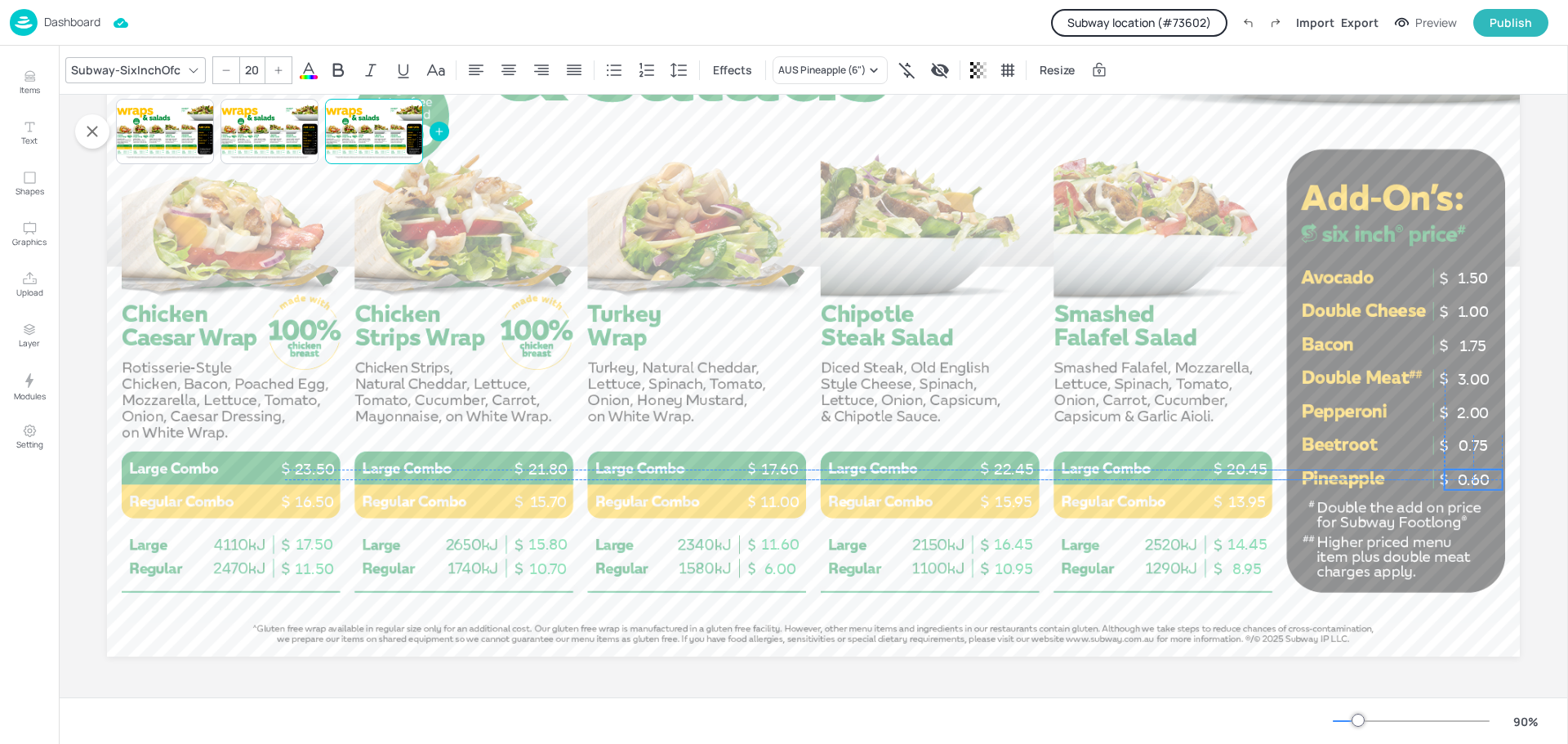
click at [1469, 481] on span "0.60" at bounding box center [1472, 480] width 32 height 18
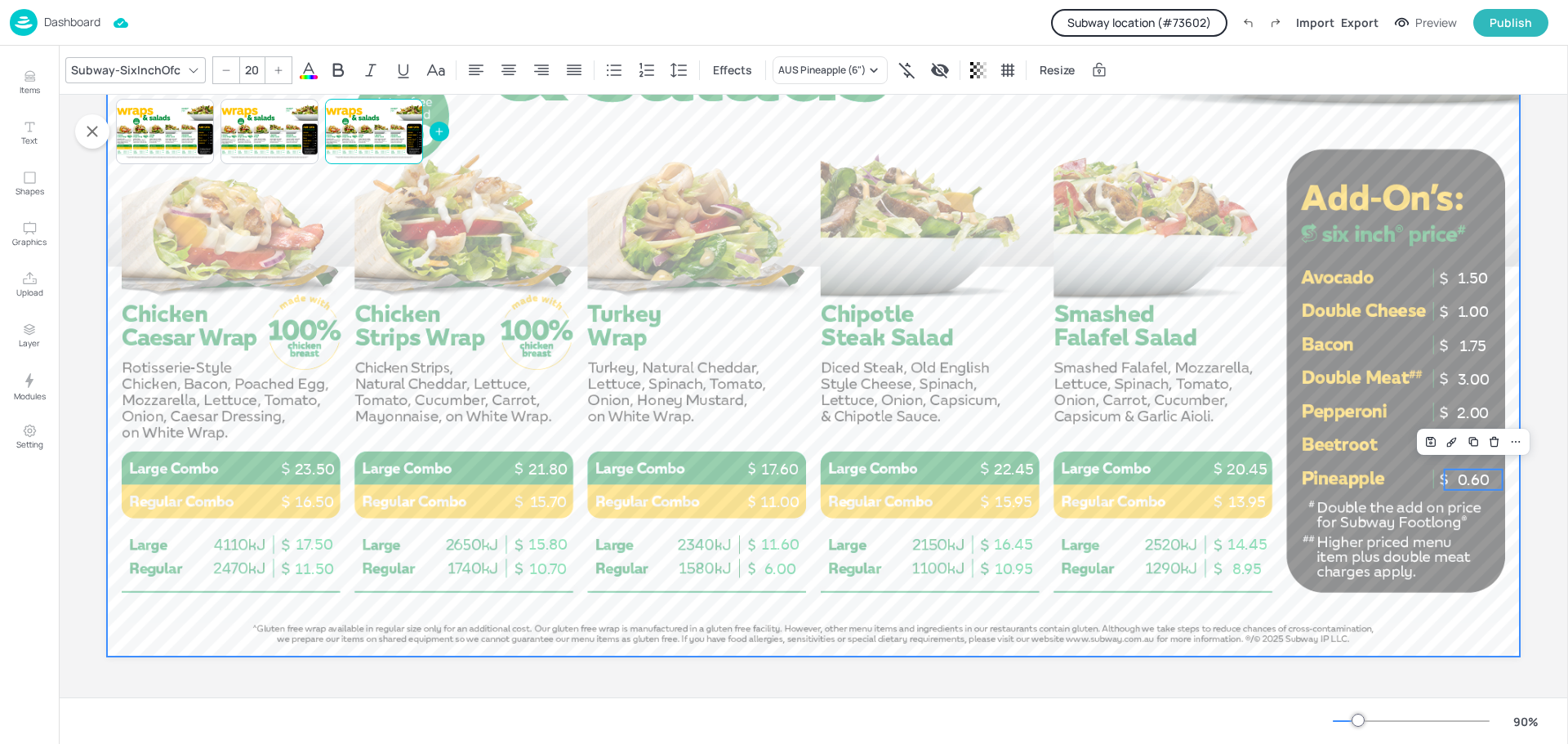
click at [1310, 423] on div at bounding box center [813, 259] width 1412 height 795
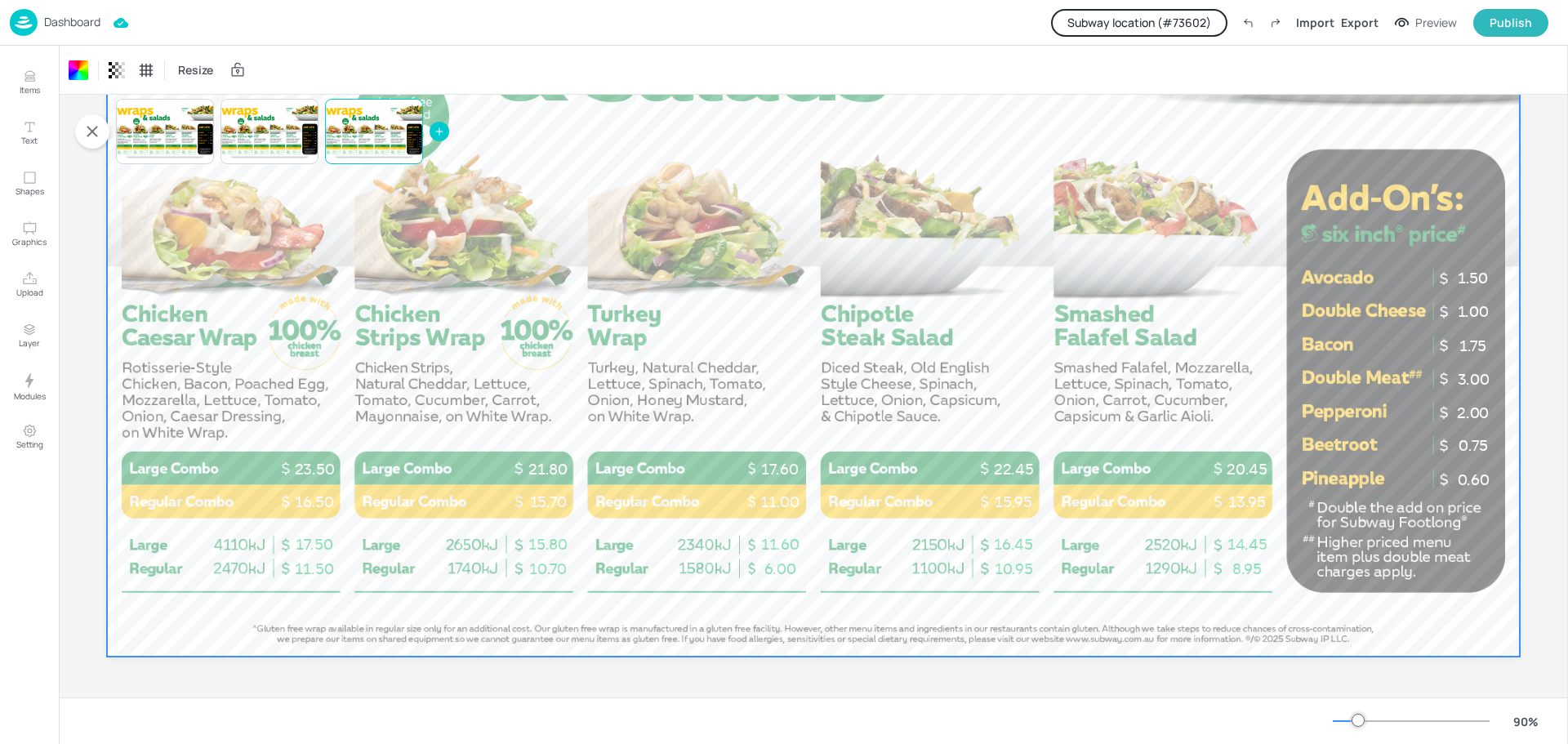
click at [69, 28] on p "Dashboard" at bounding box center [72, 22] width 56 height 11
click at [60, 21] on p "Dashboard" at bounding box center [72, 22] width 56 height 11
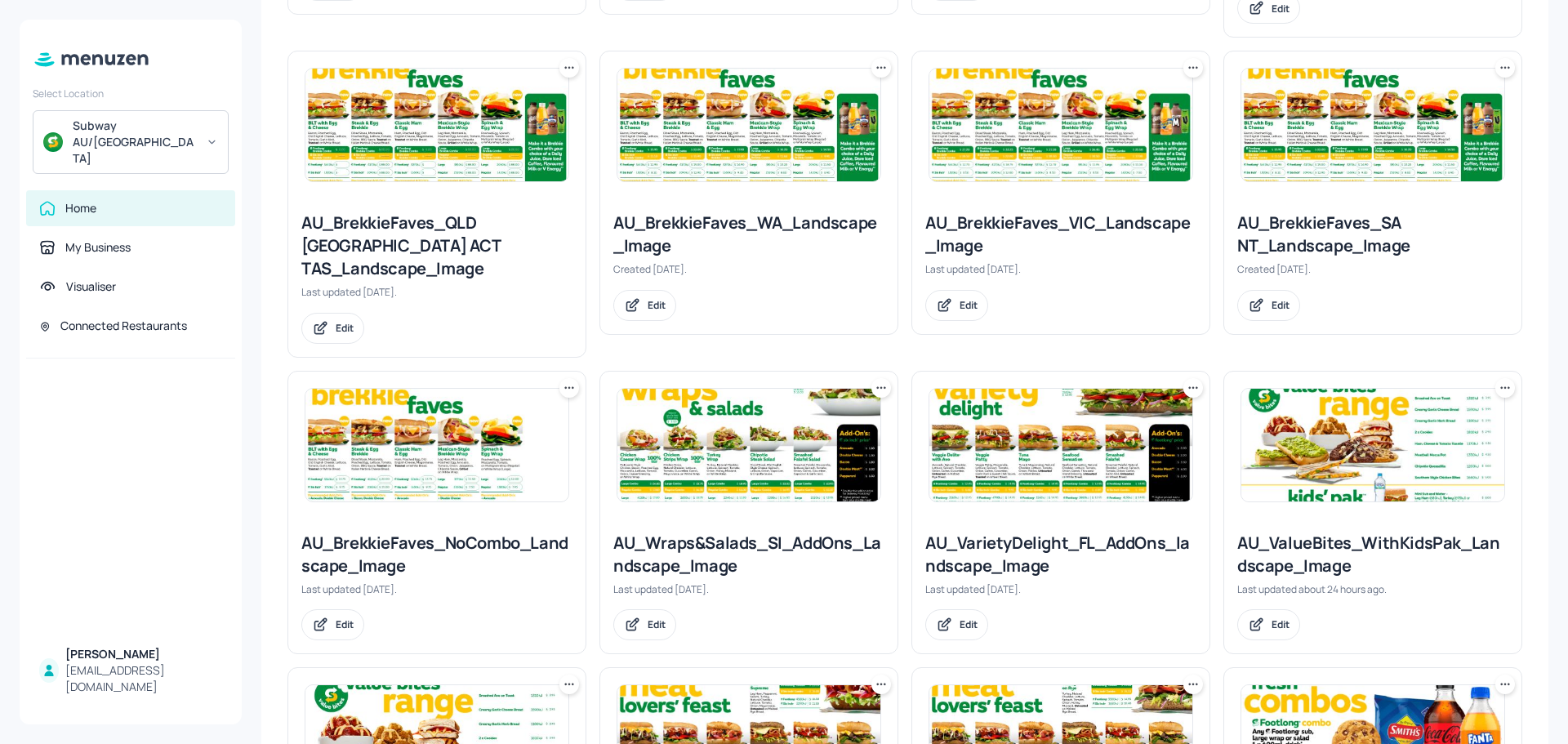
scroll to position [735, 0]
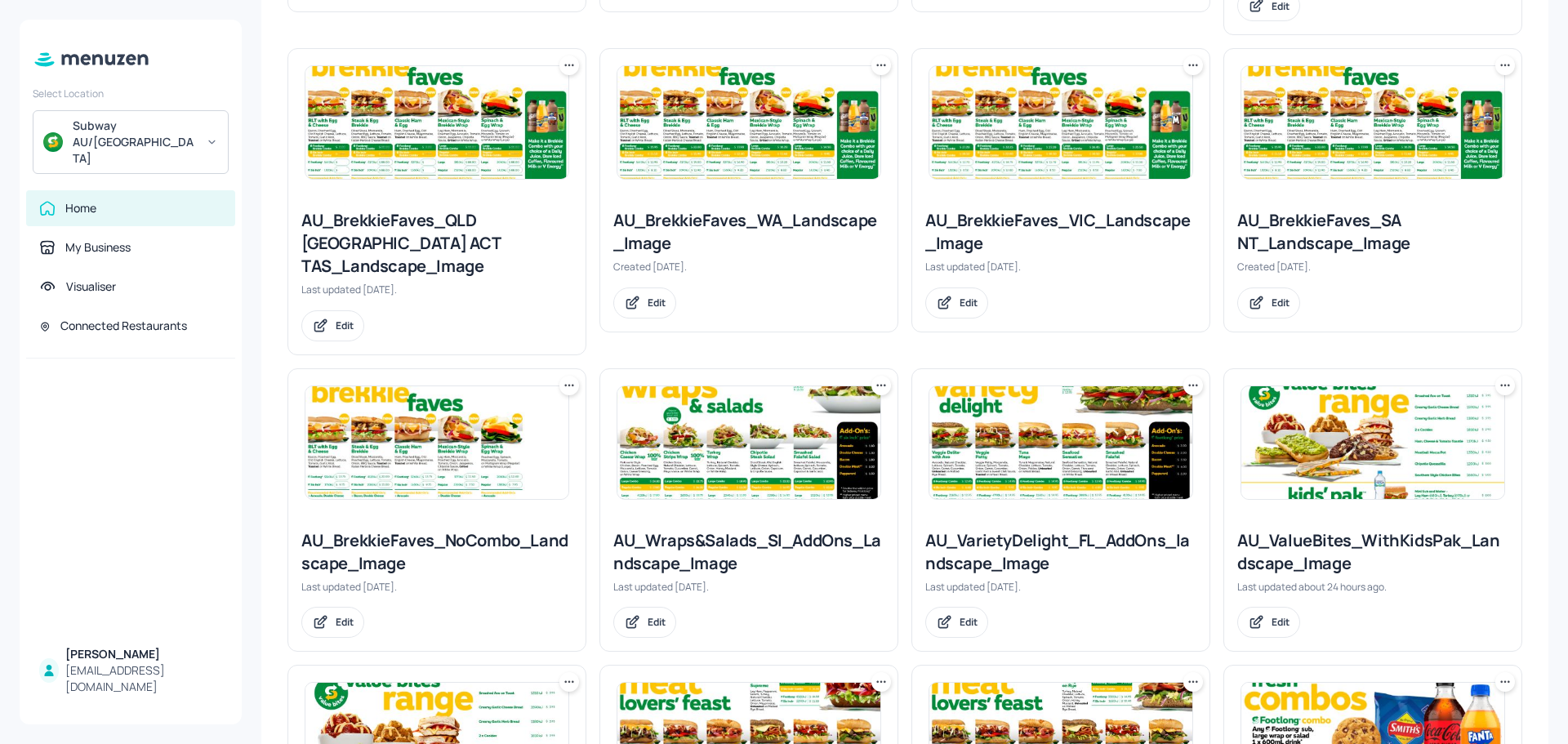
click at [1070, 411] on img at bounding box center [1060, 443] width 263 height 113
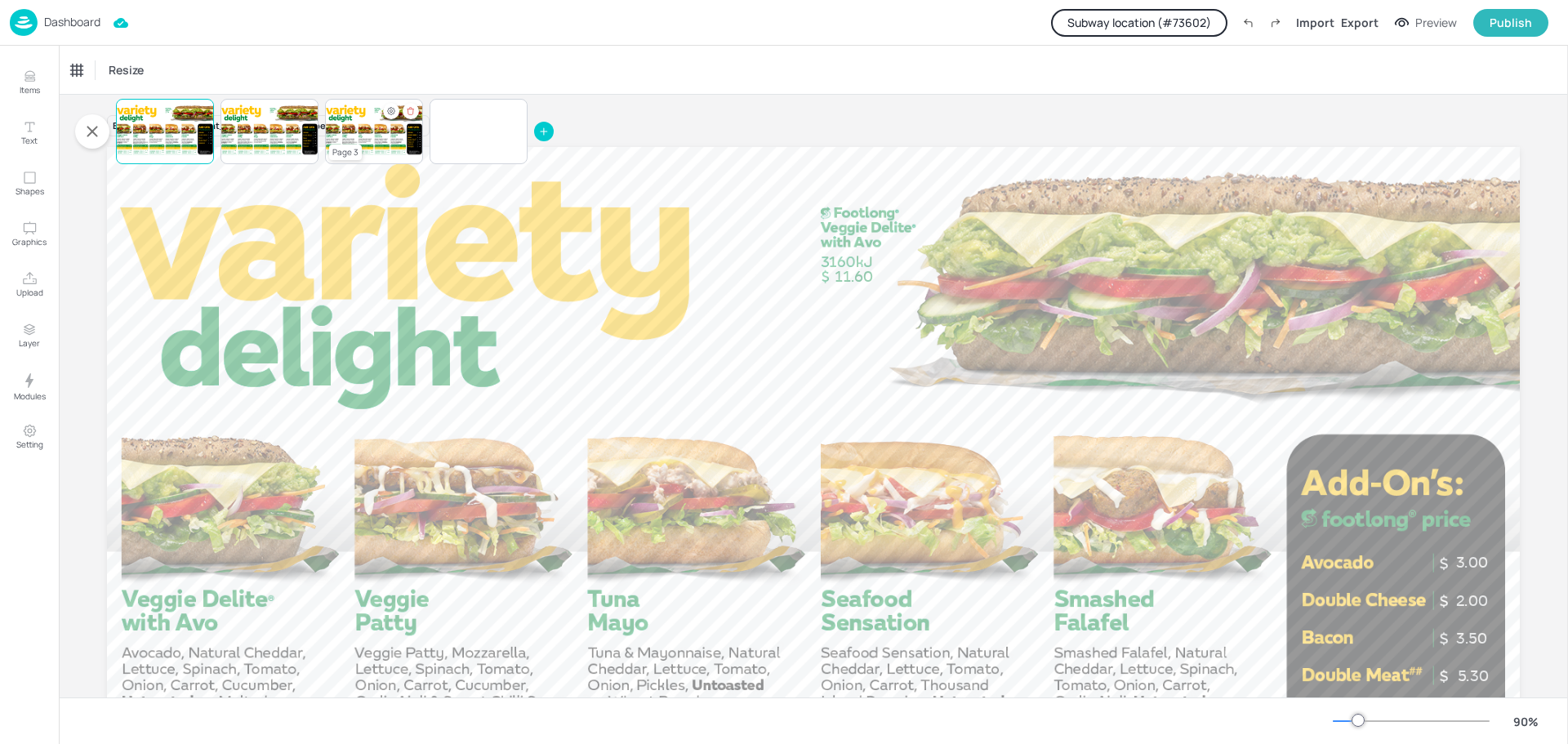
click at [360, 125] on div at bounding box center [374, 131] width 98 height 55
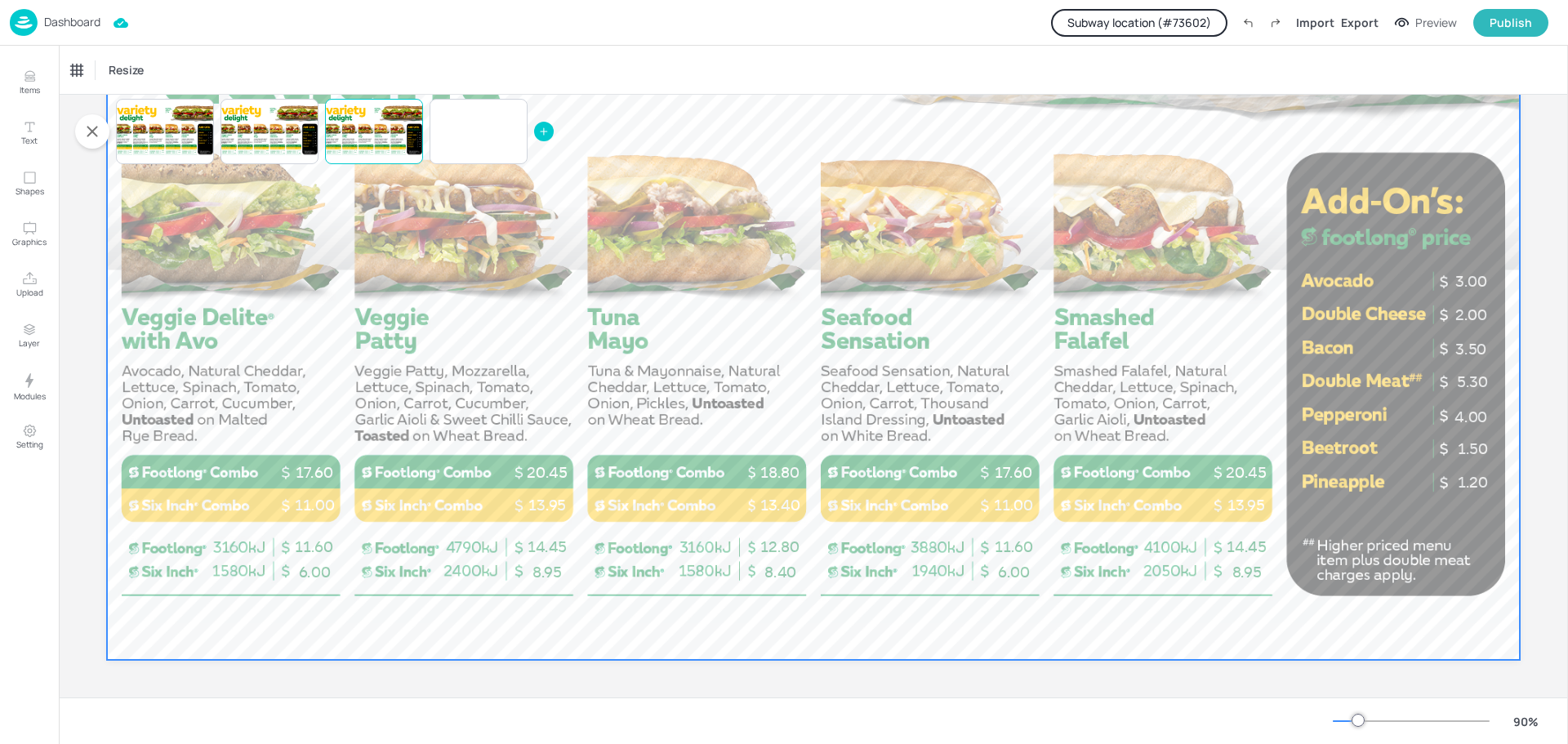
scroll to position [285, 0]
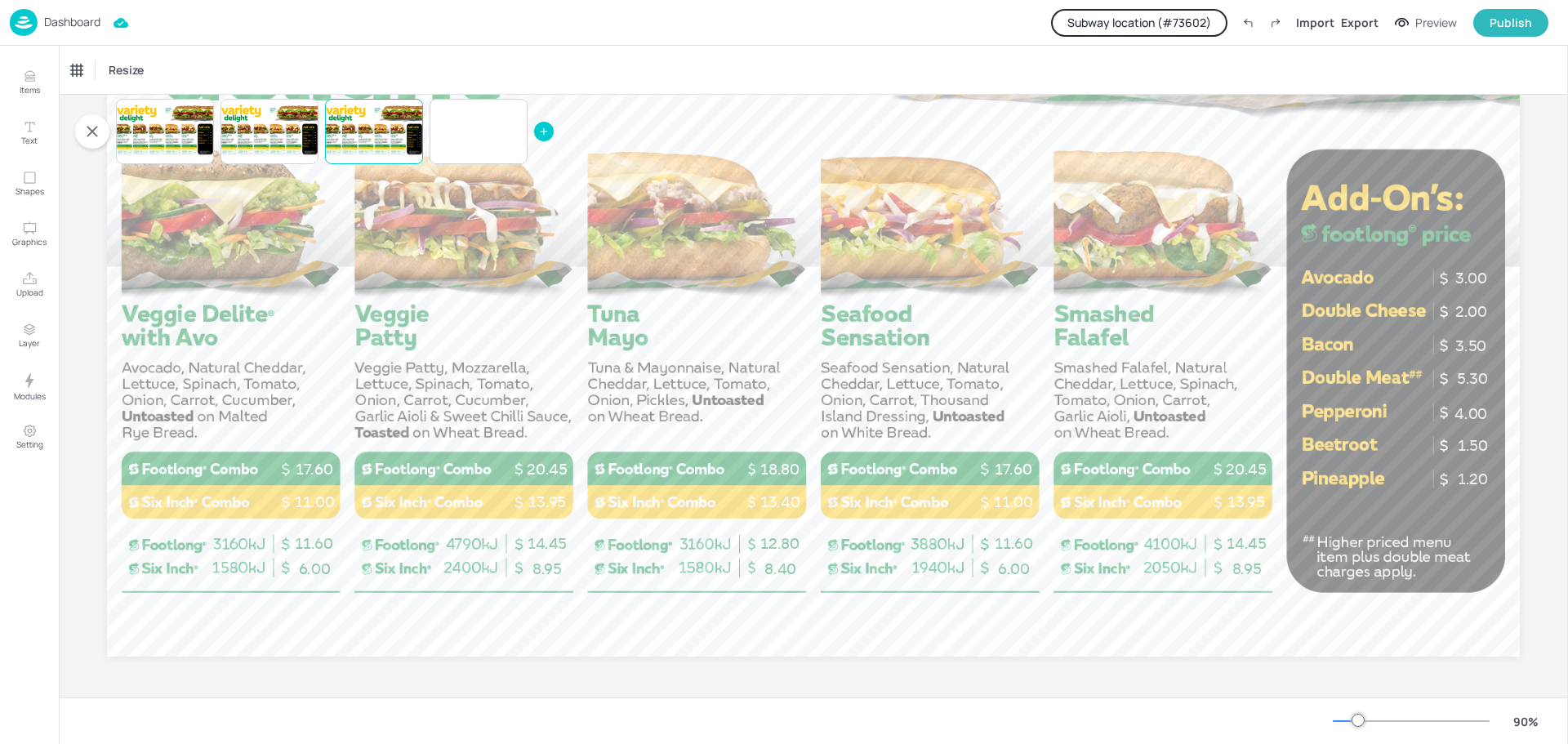
click at [54, 19] on p "Dashboard" at bounding box center [72, 22] width 56 height 11
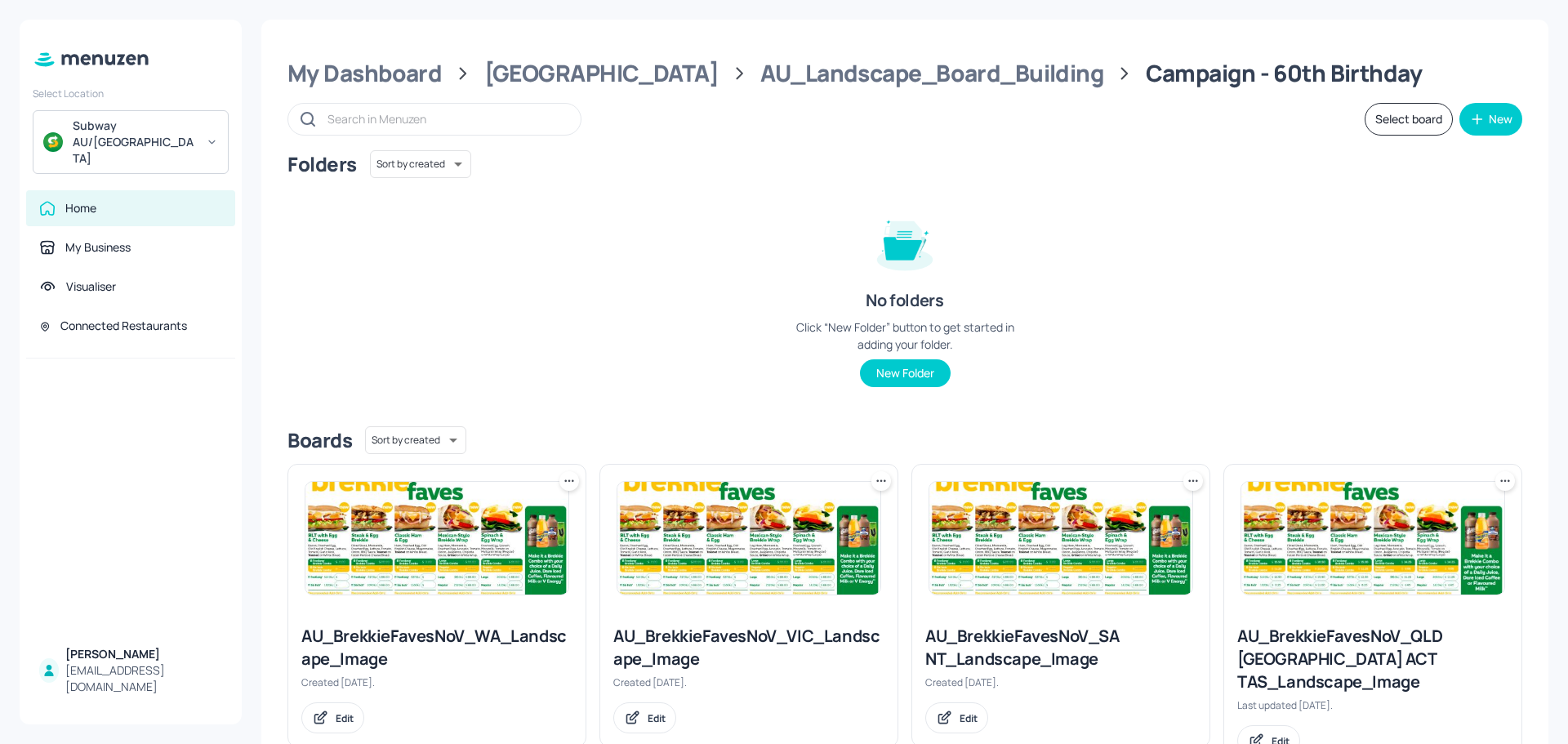
click at [701, 262] on div "Folders Sort by created id ​ No folders Click “New Folder” button to get starte…" at bounding box center [904, 281] width 1234 height 263
click at [760, 85] on div "AU_Landscape_Board_Building" at bounding box center [931, 73] width 343 height 30
